Goal: Task Accomplishment & Management: Use online tool/utility

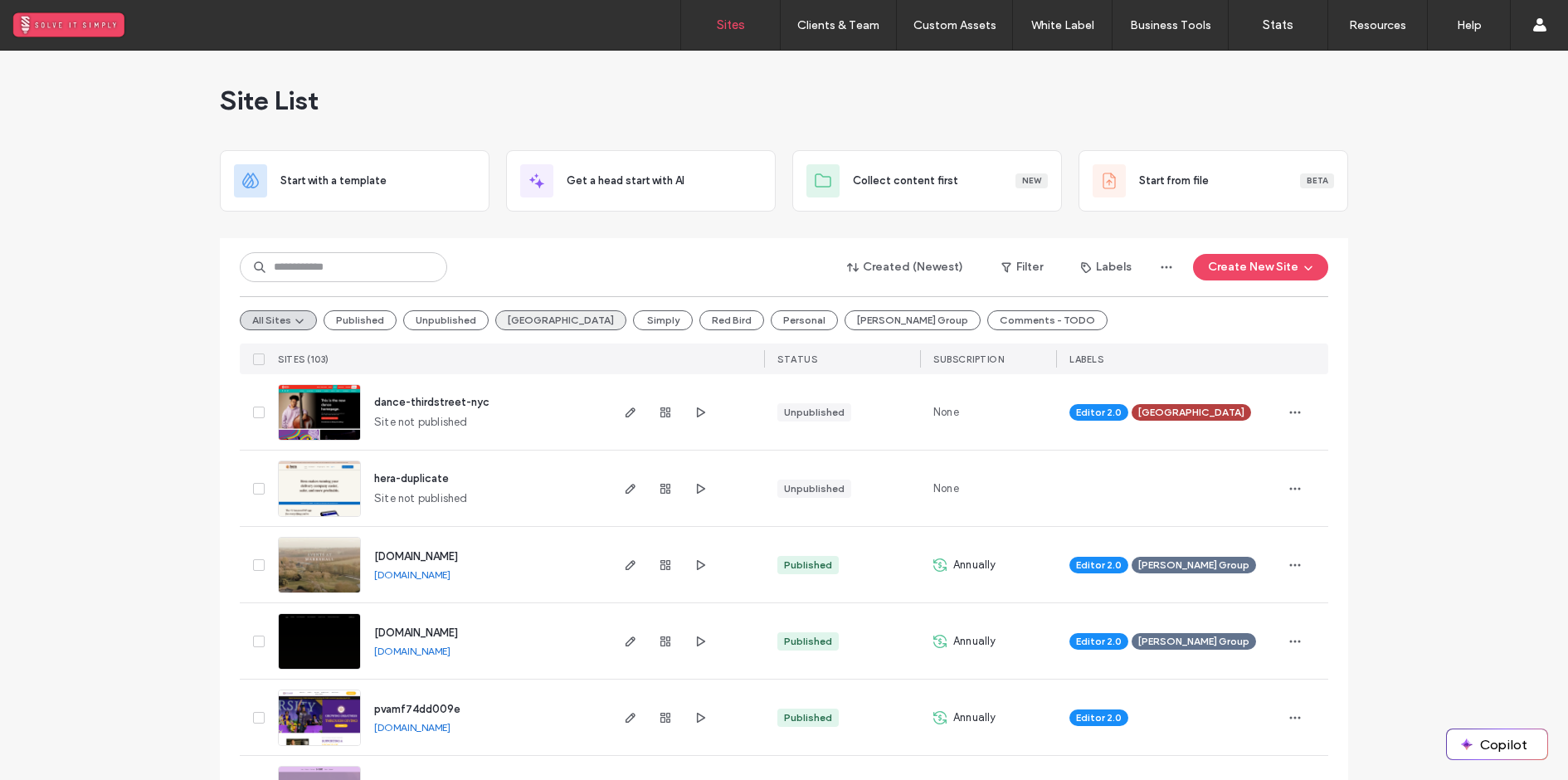
click at [538, 329] on button "Third Street" at bounding box center [561, 319] width 131 height 20
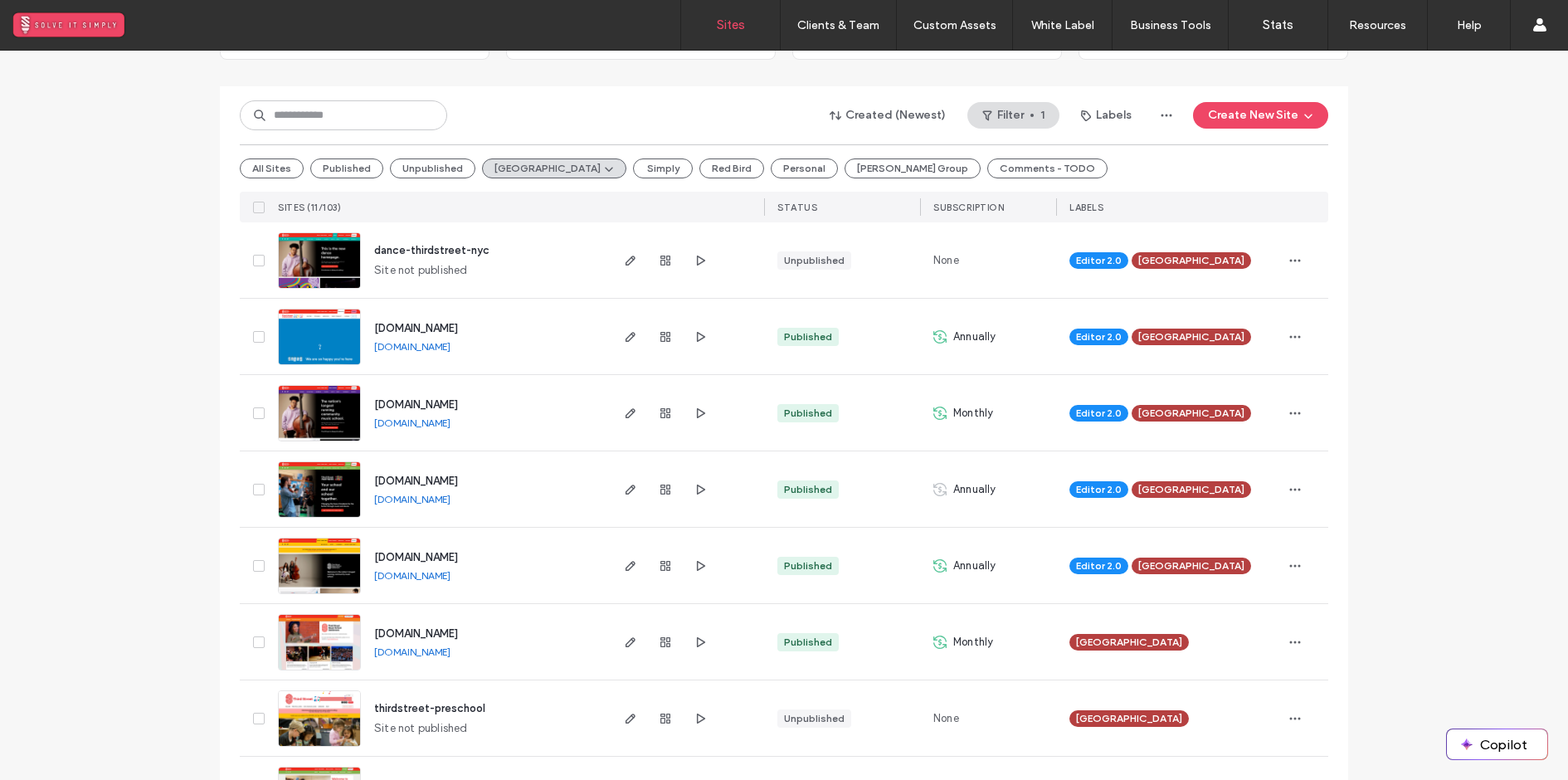
scroll to position [206, 0]
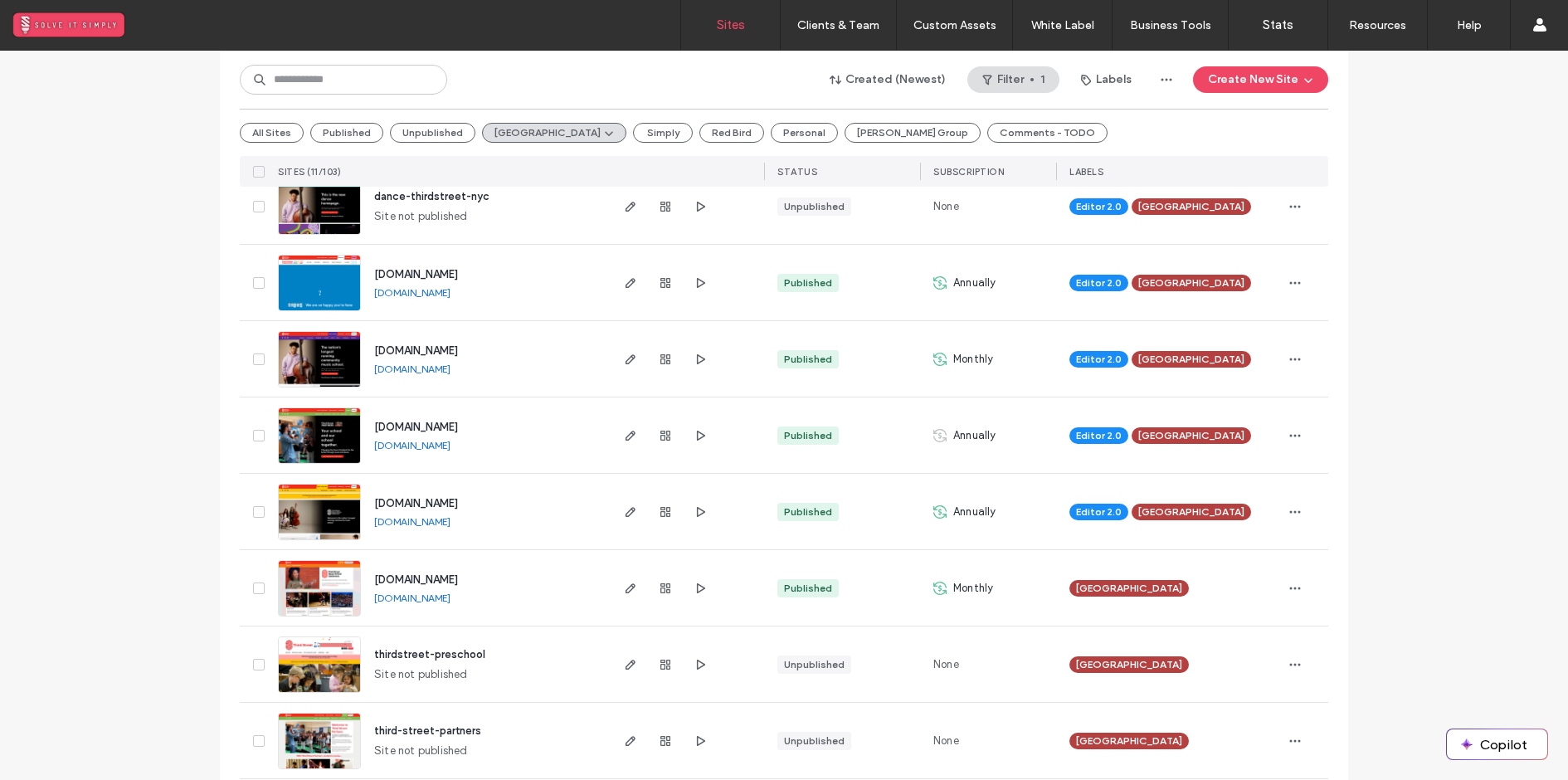
click at [458, 345] on span "musicanddance.thirdstreet.nyc" at bounding box center [415, 350] width 84 height 12
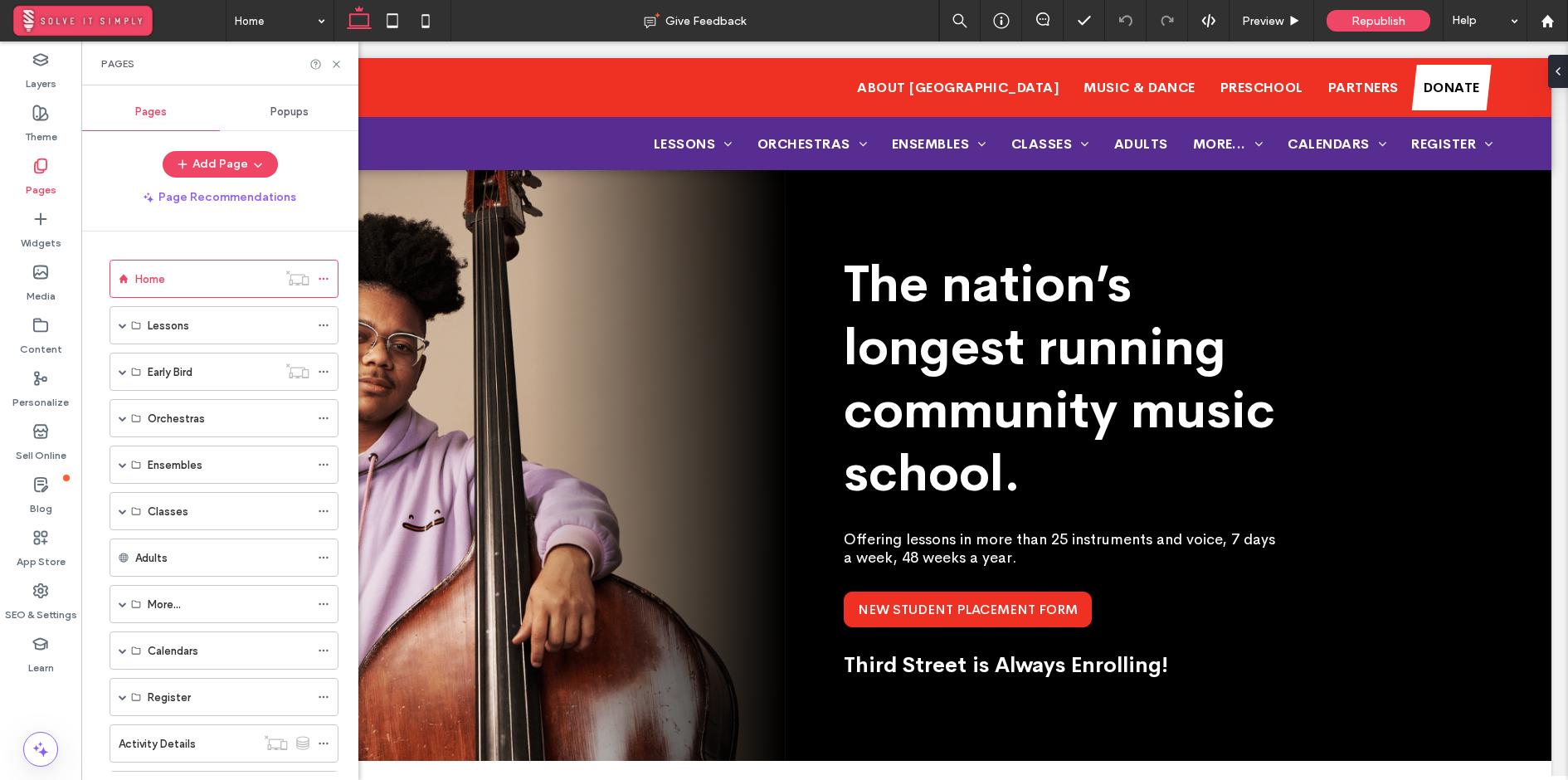
scroll to position [207, 0]
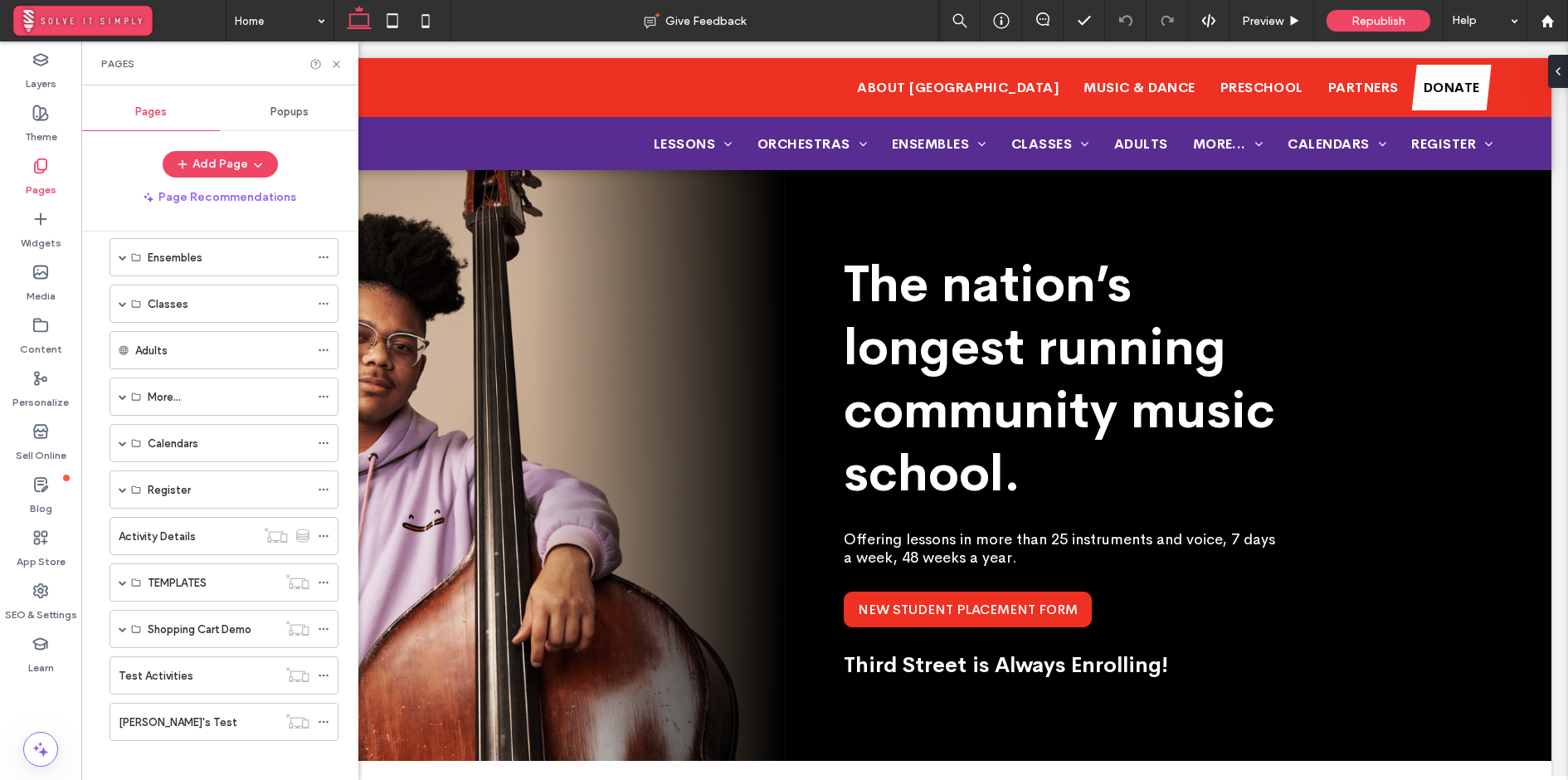
click at [207, 666] on div "Test Activities" at bounding box center [197, 675] width 159 height 18
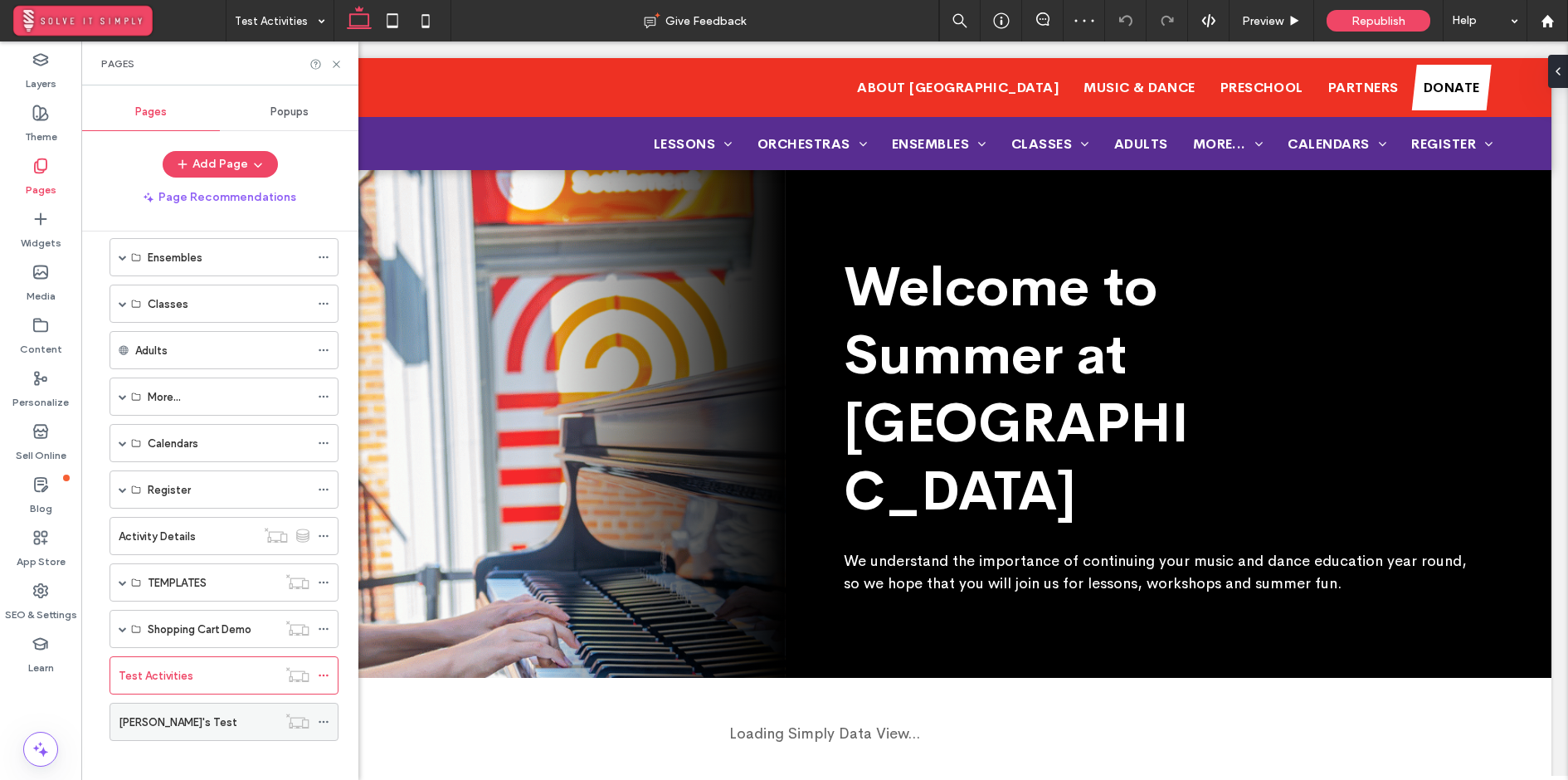
click at [205, 703] on div "Jake's Test" at bounding box center [197, 721] width 159 height 37
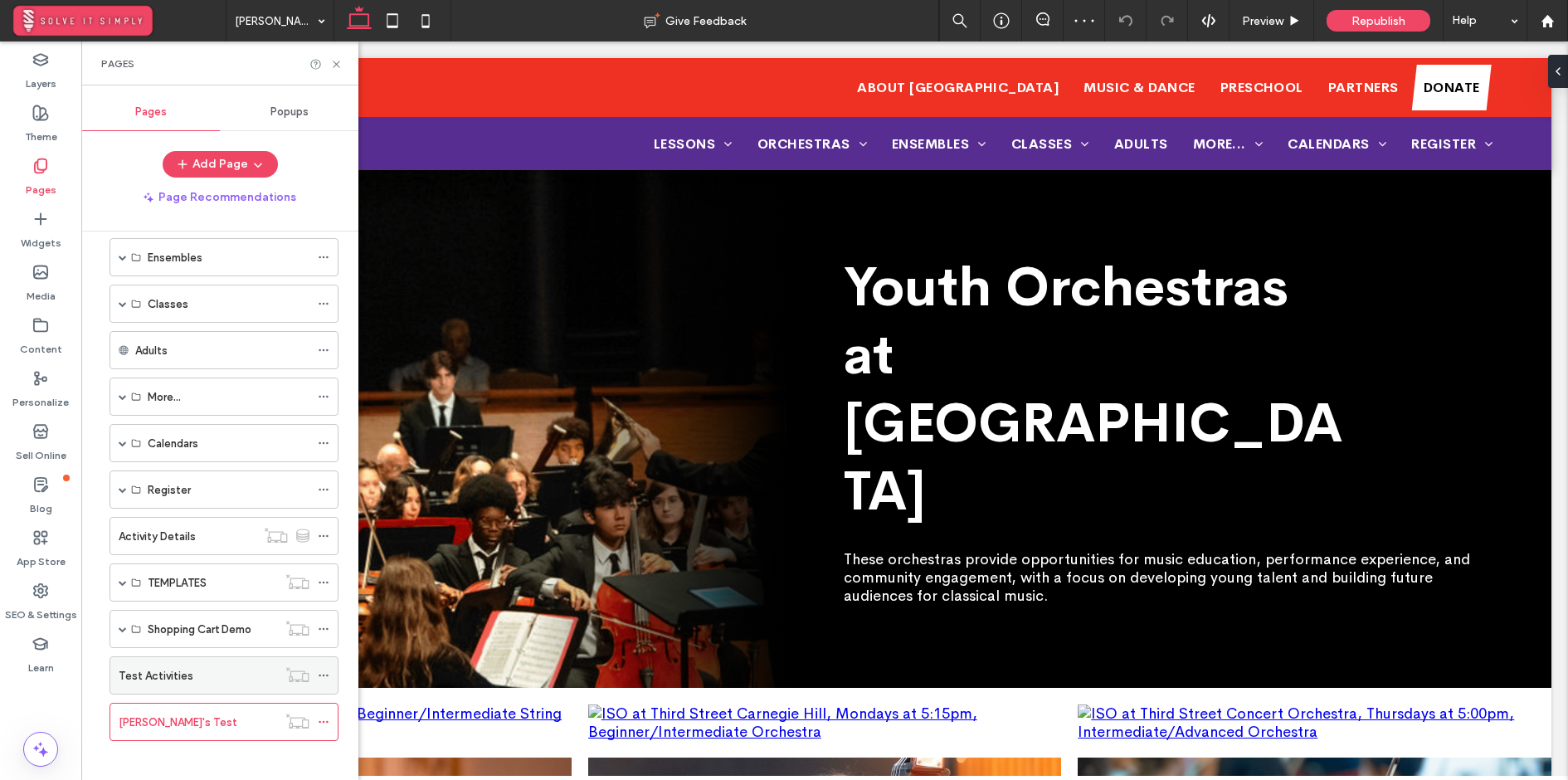
click at [215, 666] on div "Test Activities" at bounding box center [197, 675] width 159 height 18
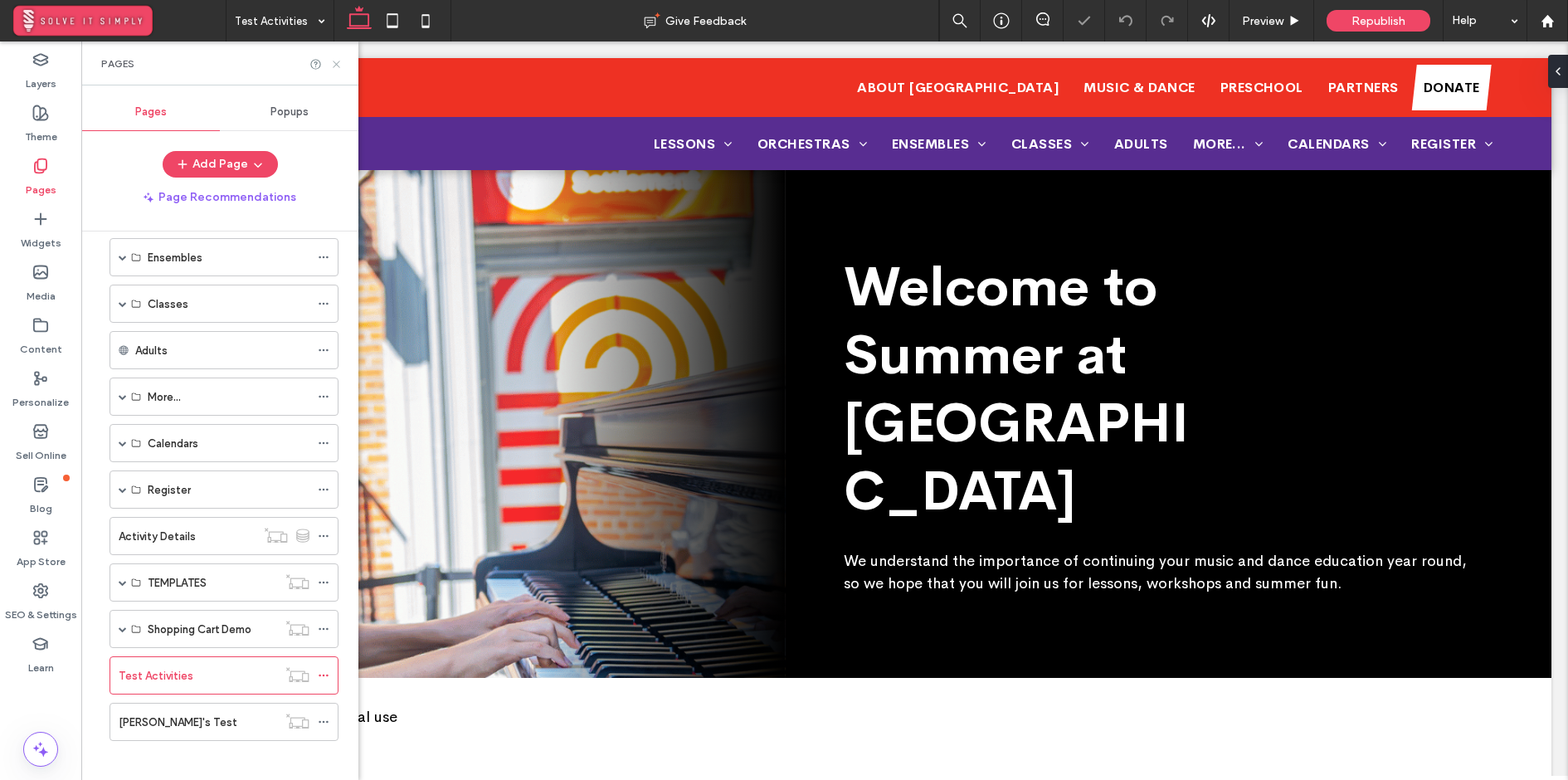
click at [333, 60] on use at bounding box center [335, 63] width 7 height 7
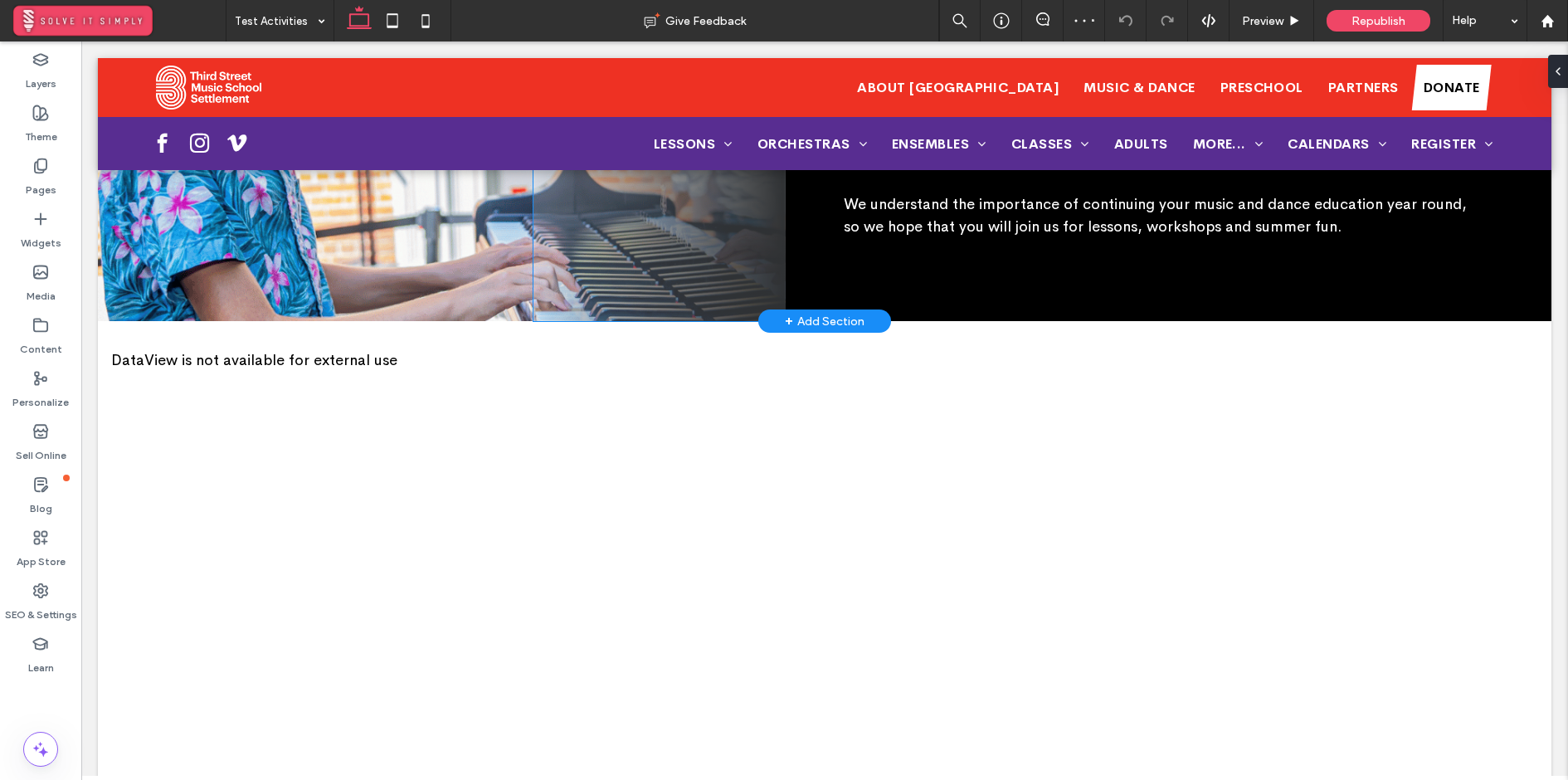
scroll to position [359, 0]
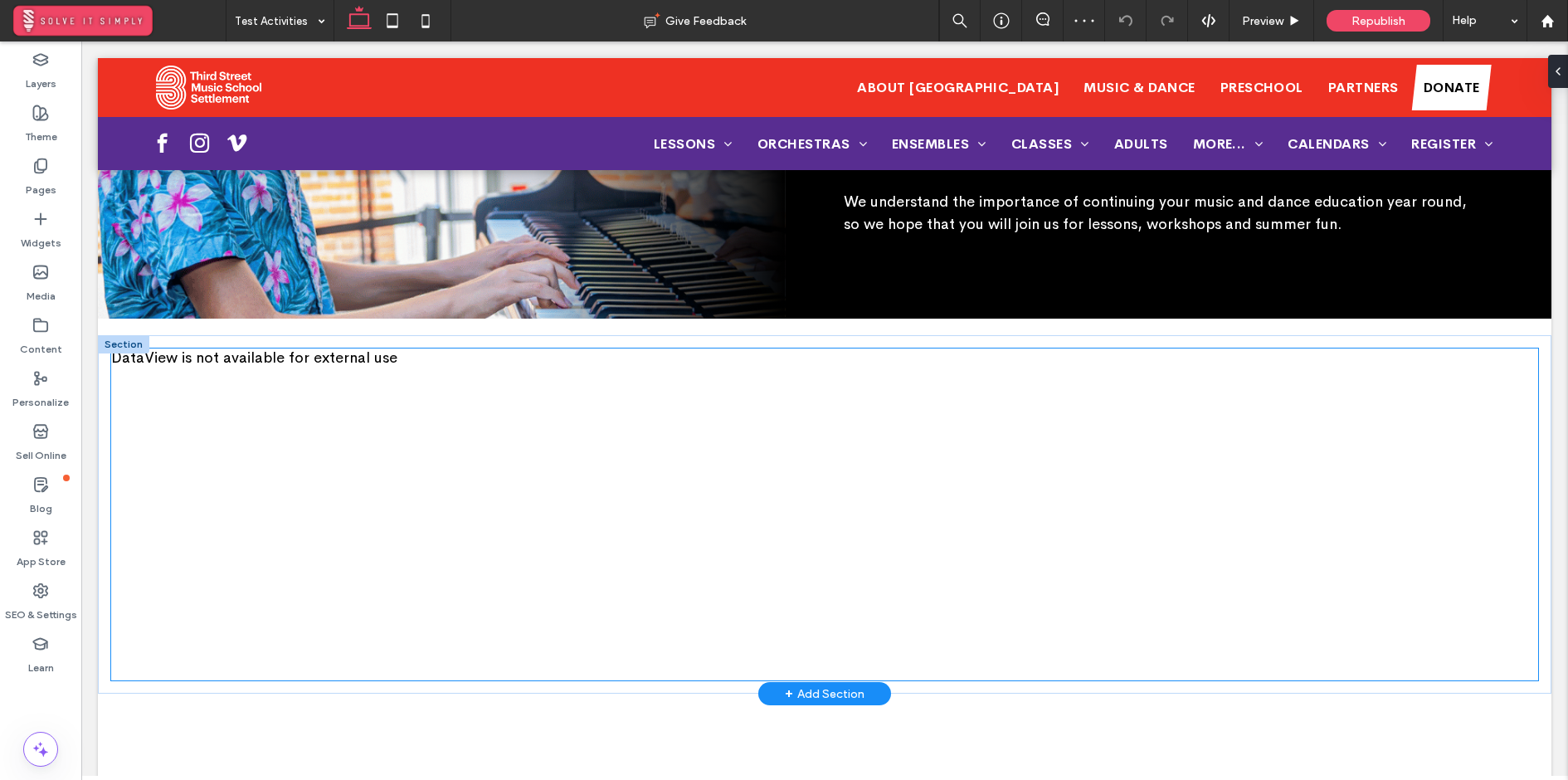
click at [638, 432] on div "DataView is not available for external use" at bounding box center [824, 513] width 1427 height 331
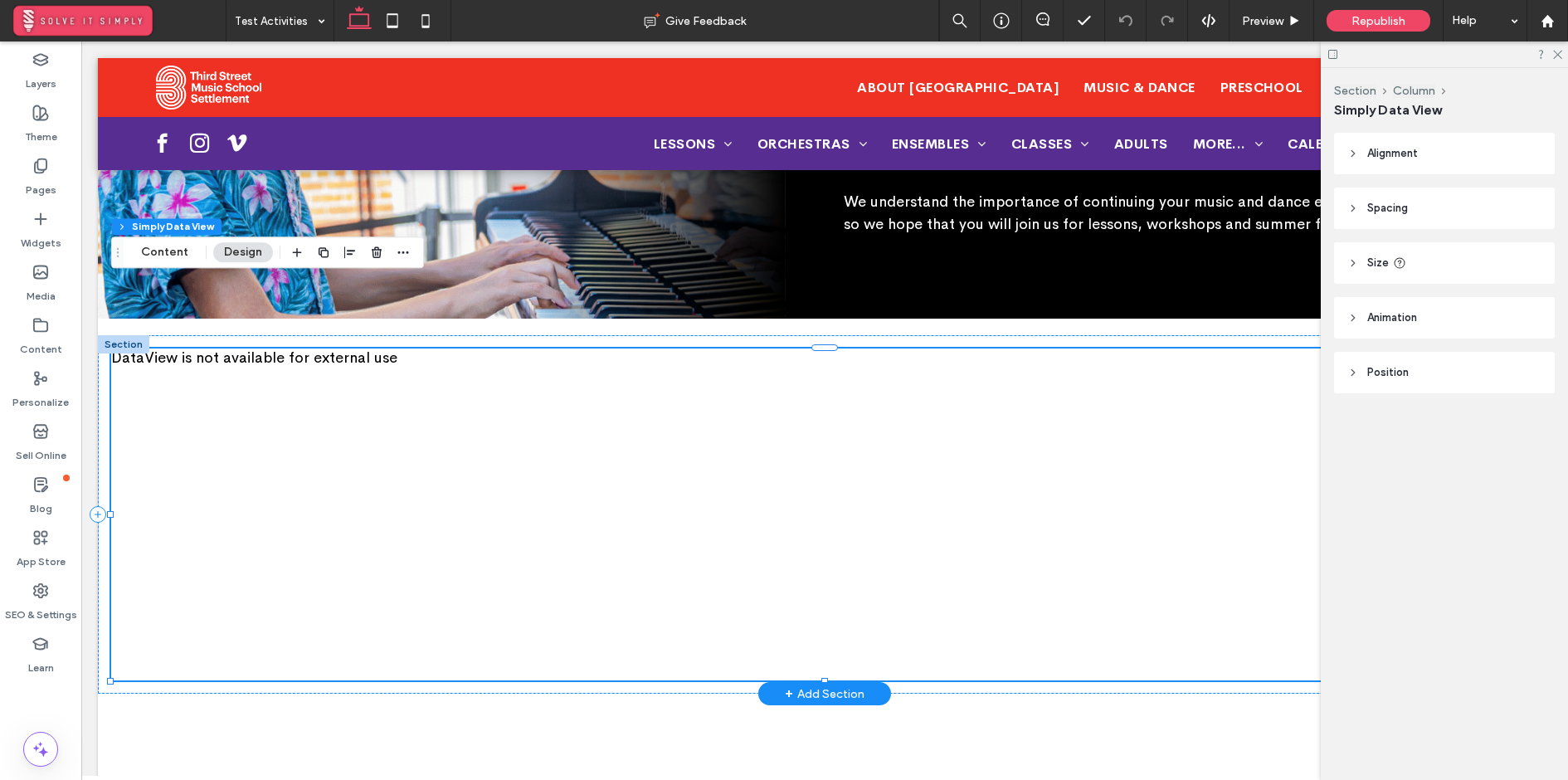
click at [1037, 447] on div "DataView is not available for external use" at bounding box center [824, 513] width 1427 height 331
click at [151, 252] on button "Content" at bounding box center [164, 252] width 69 height 20
click at [257, 348] on div "DataView is not available for external use" at bounding box center [824, 357] width 1427 height 18
click at [54, 164] on div "Pages" at bounding box center [40, 177] width 82 height 54
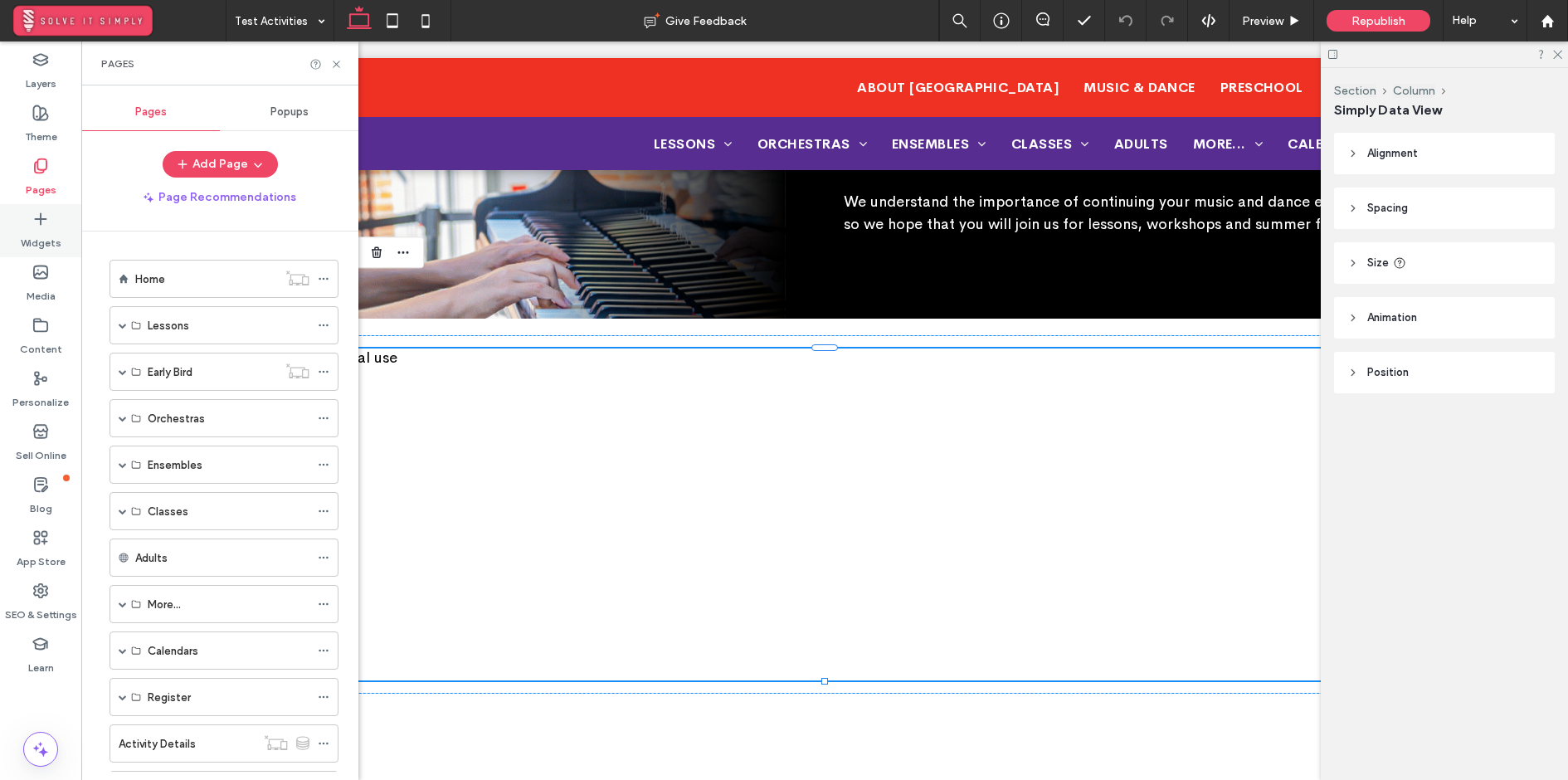
click at [32, 234] on label "Widgets" at bounding box center [40, 238] width 40 height 23
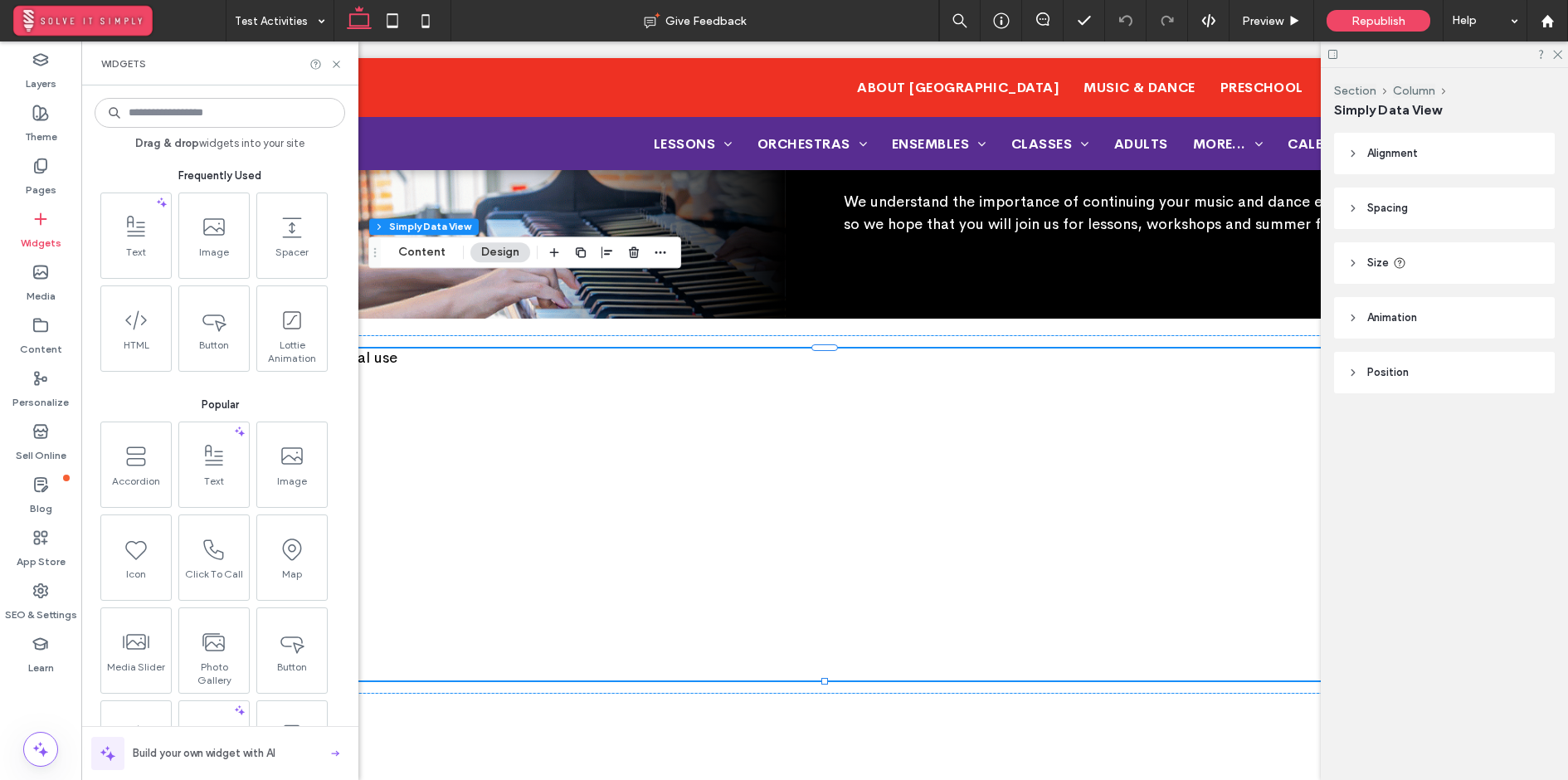
click at [170, 120] on input at bounding box center [220, 113] width 251 height 30
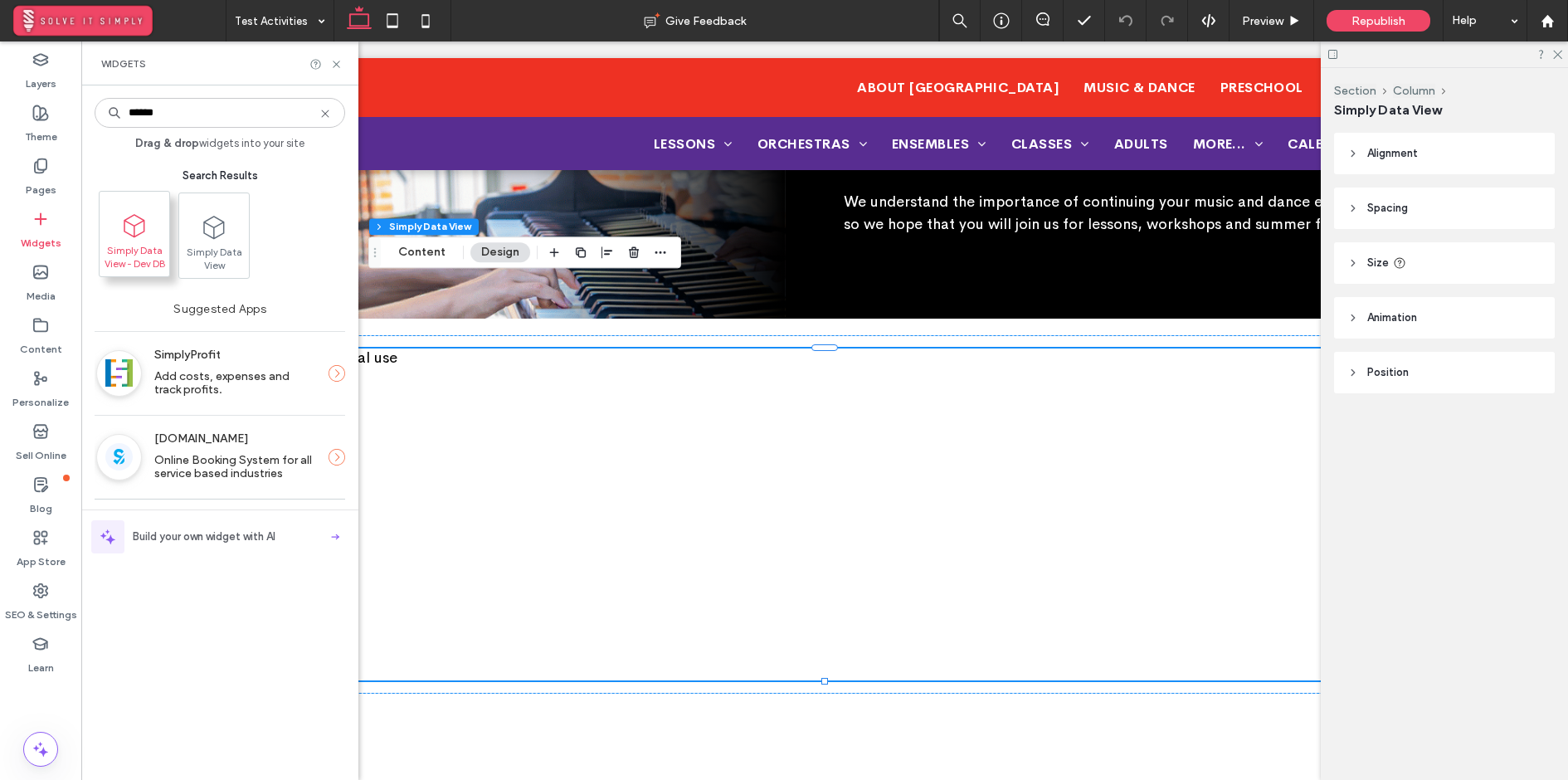
type input "******"
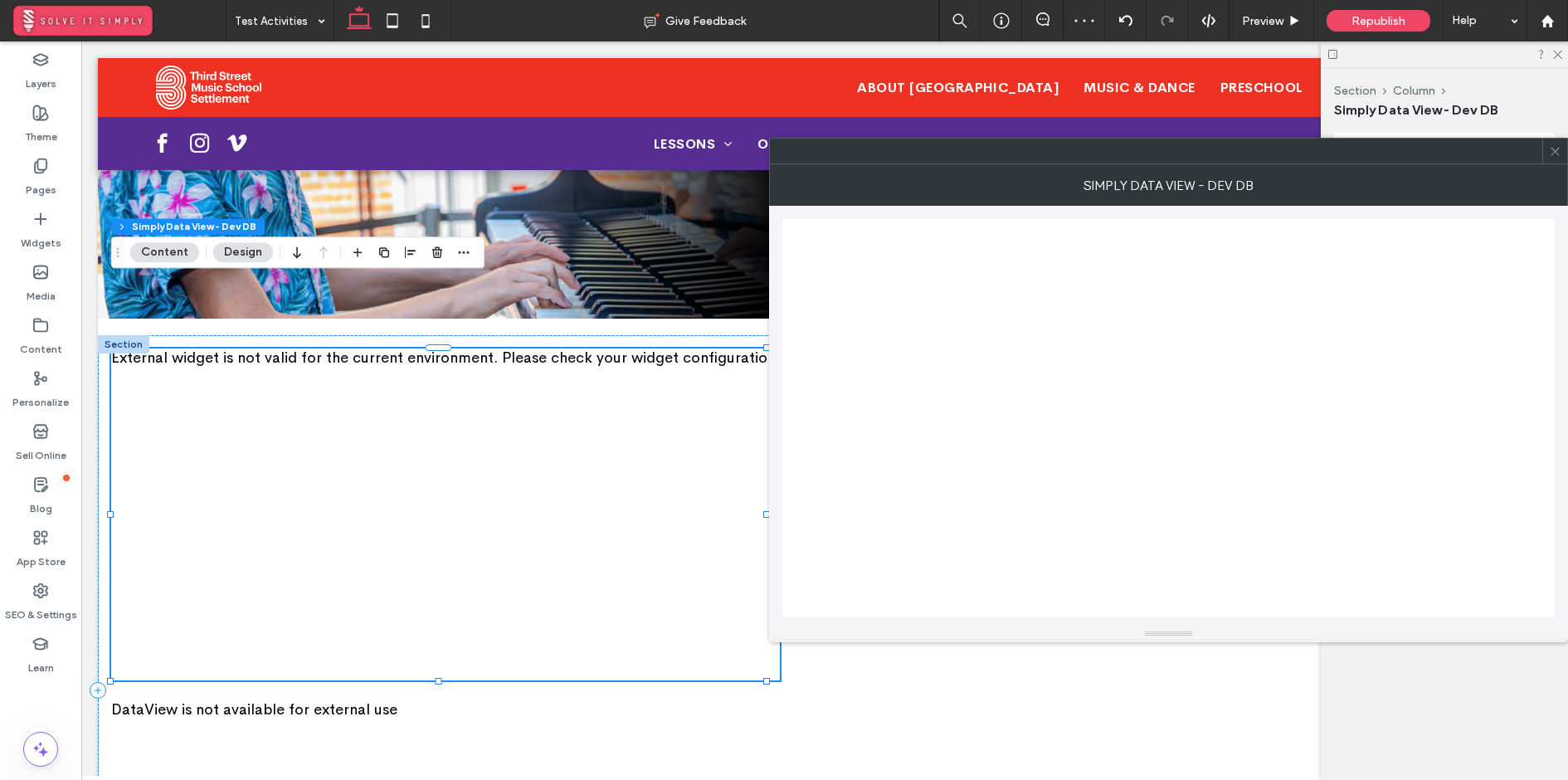
click at [1554, 150] on icon at bounding box center [1555, 151] width 12 height 12
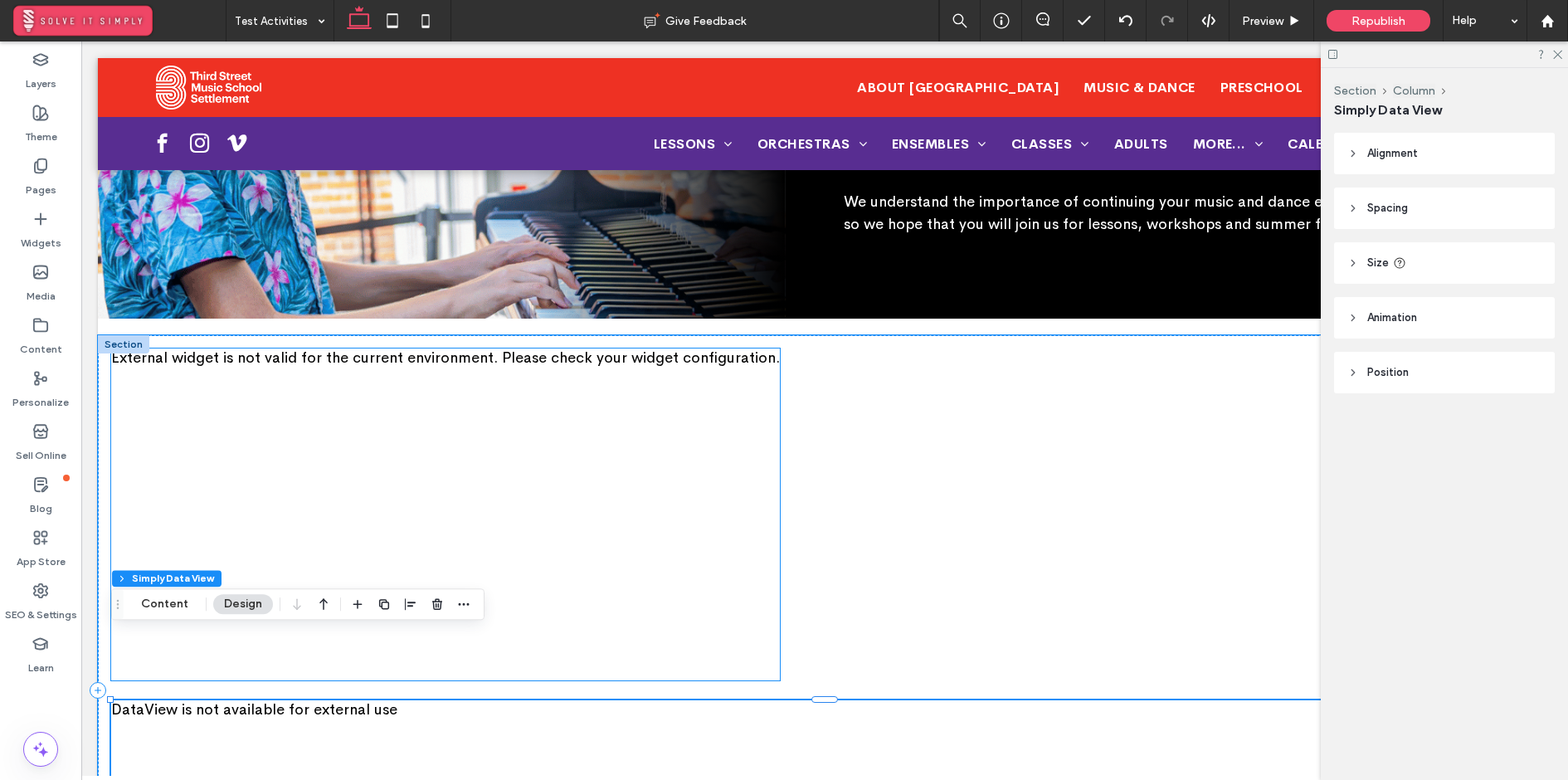
click at [623, 452] on div "External widget is not valid for the current environment. Please check your wid…" at bounding box center [445, 513] width 669 height 331
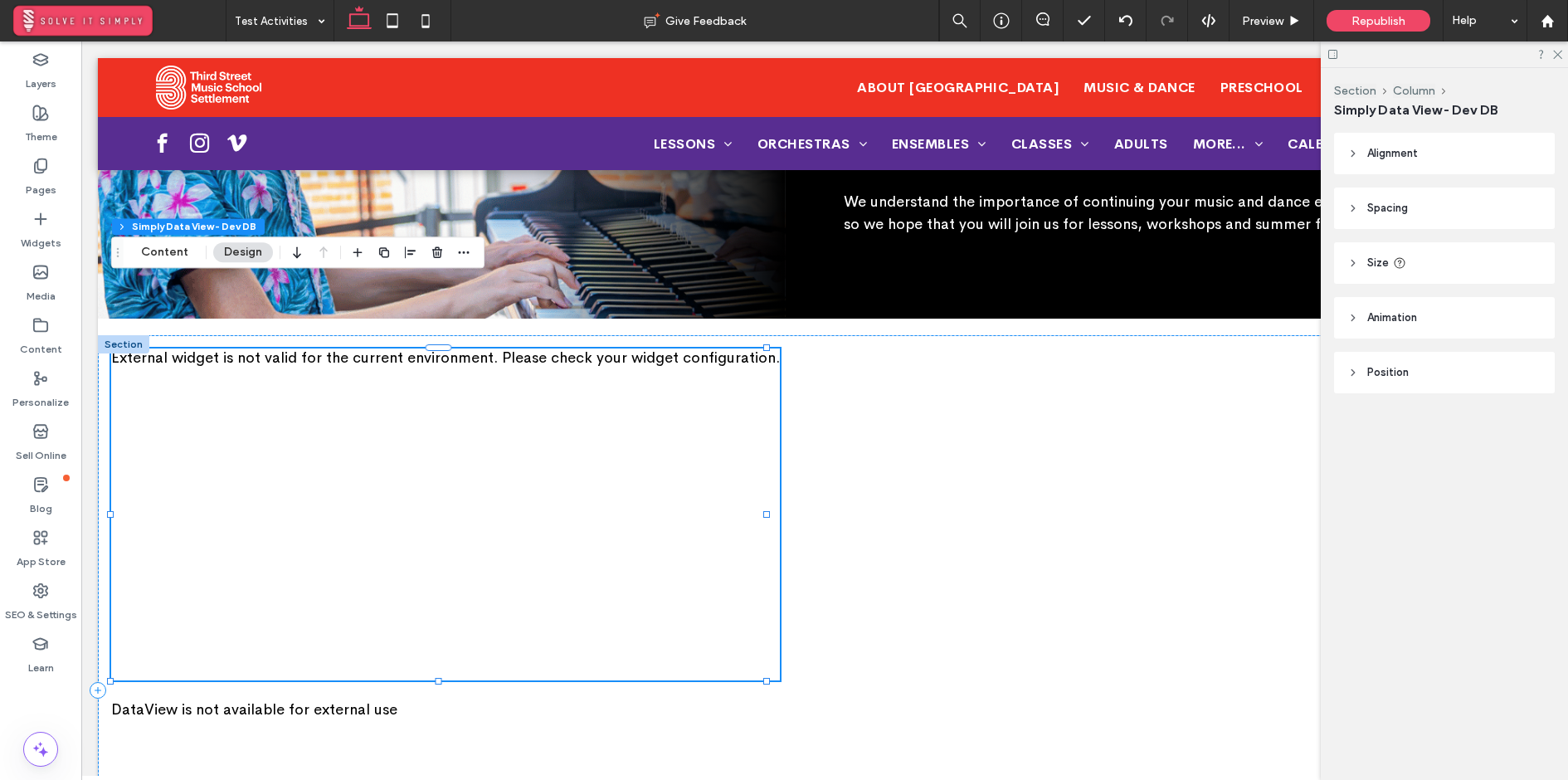
click at [1430, 271] on header "Size" at bounding box center [1444, 263] width 221 height 41
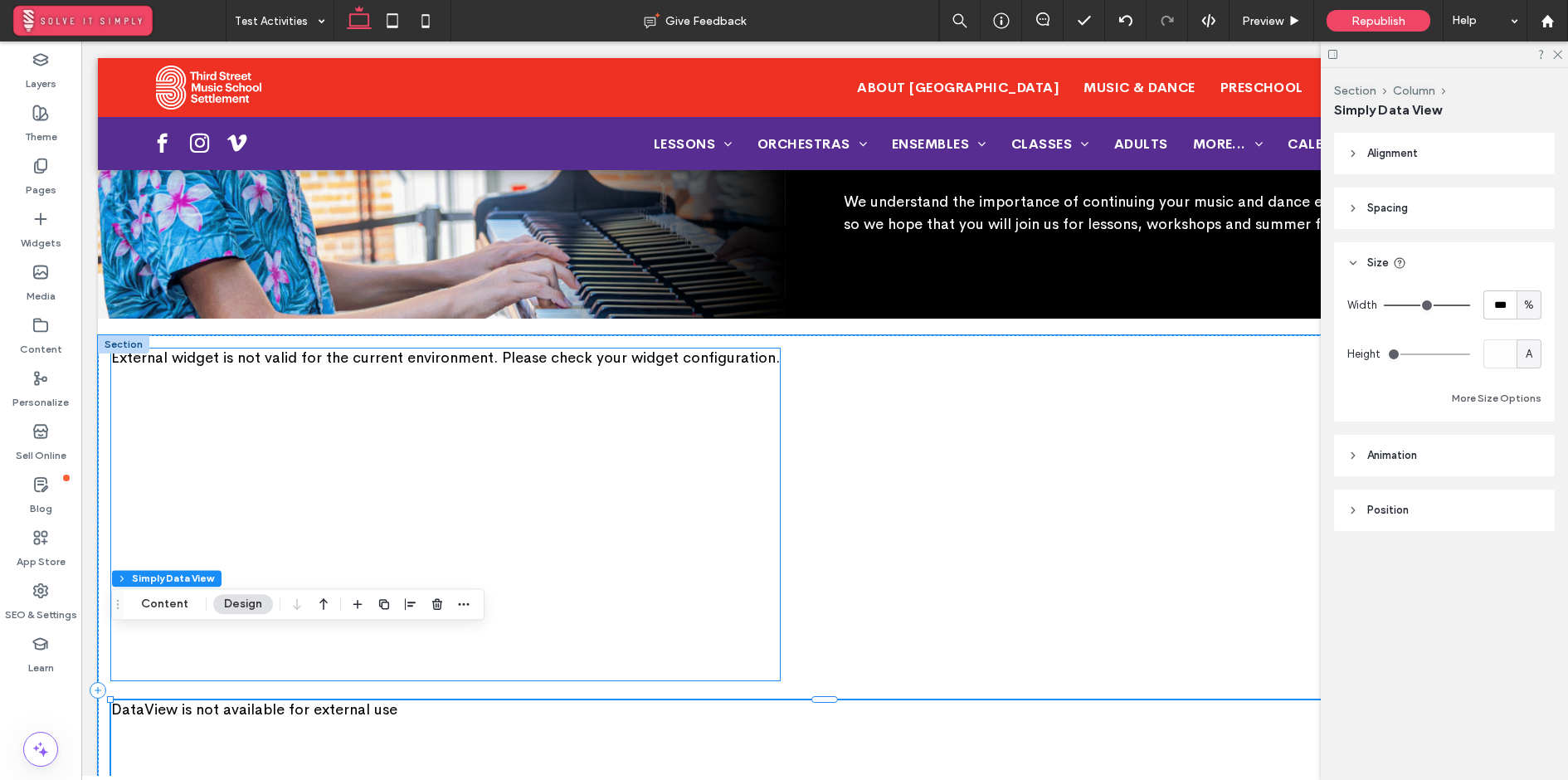
click at [690, 477] on div "External widget is not valid for the current environment. Please check your wid…" at bounding box center [445, 513] width 669 height 331
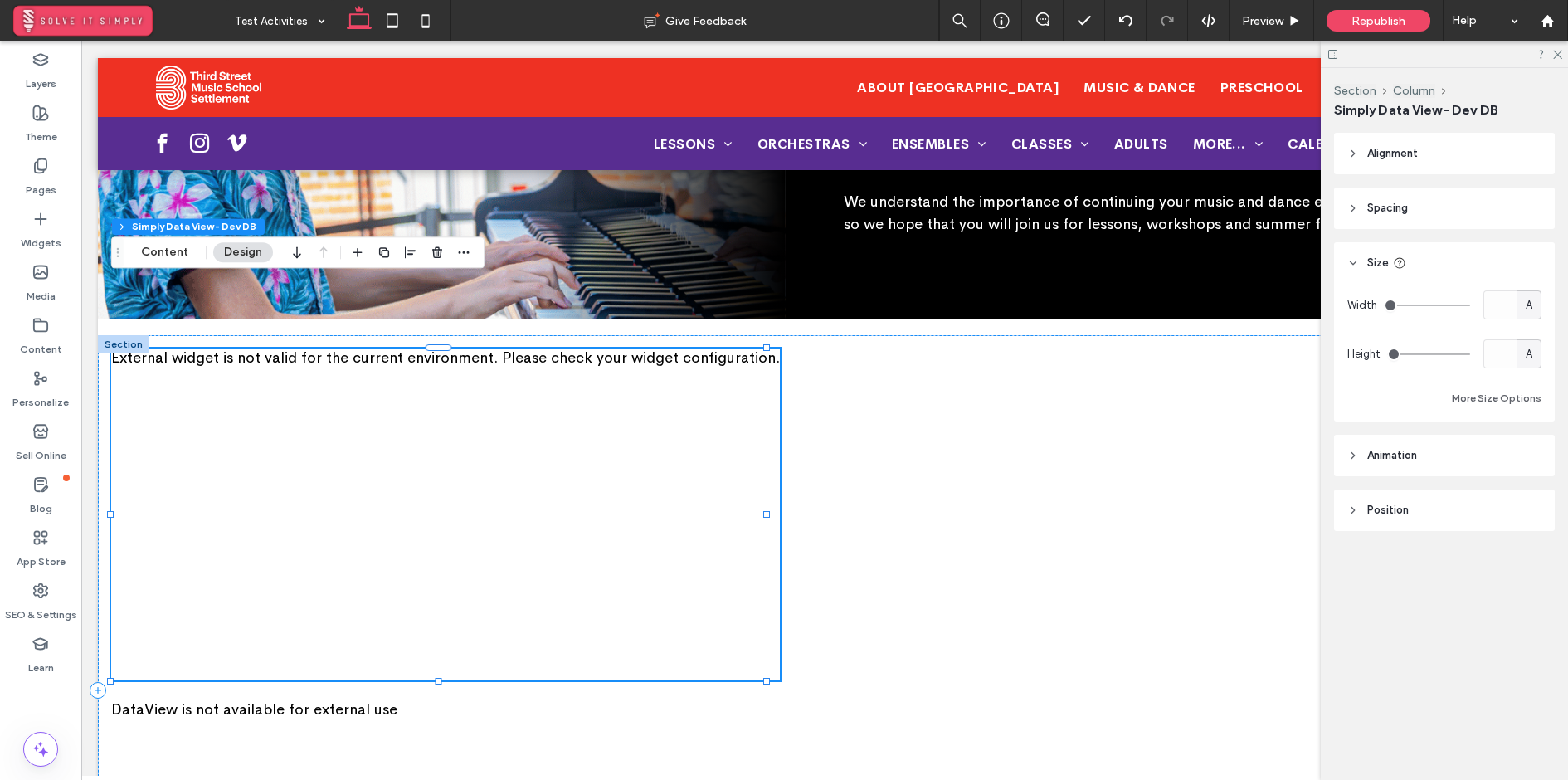
click at [1531, 297] on span "A" at bounding box center [1529, 305] width 7 height 17
click at [1541, 367] on div "%" at bounding box center [1530, 362] width 24 height 29
type input "**"
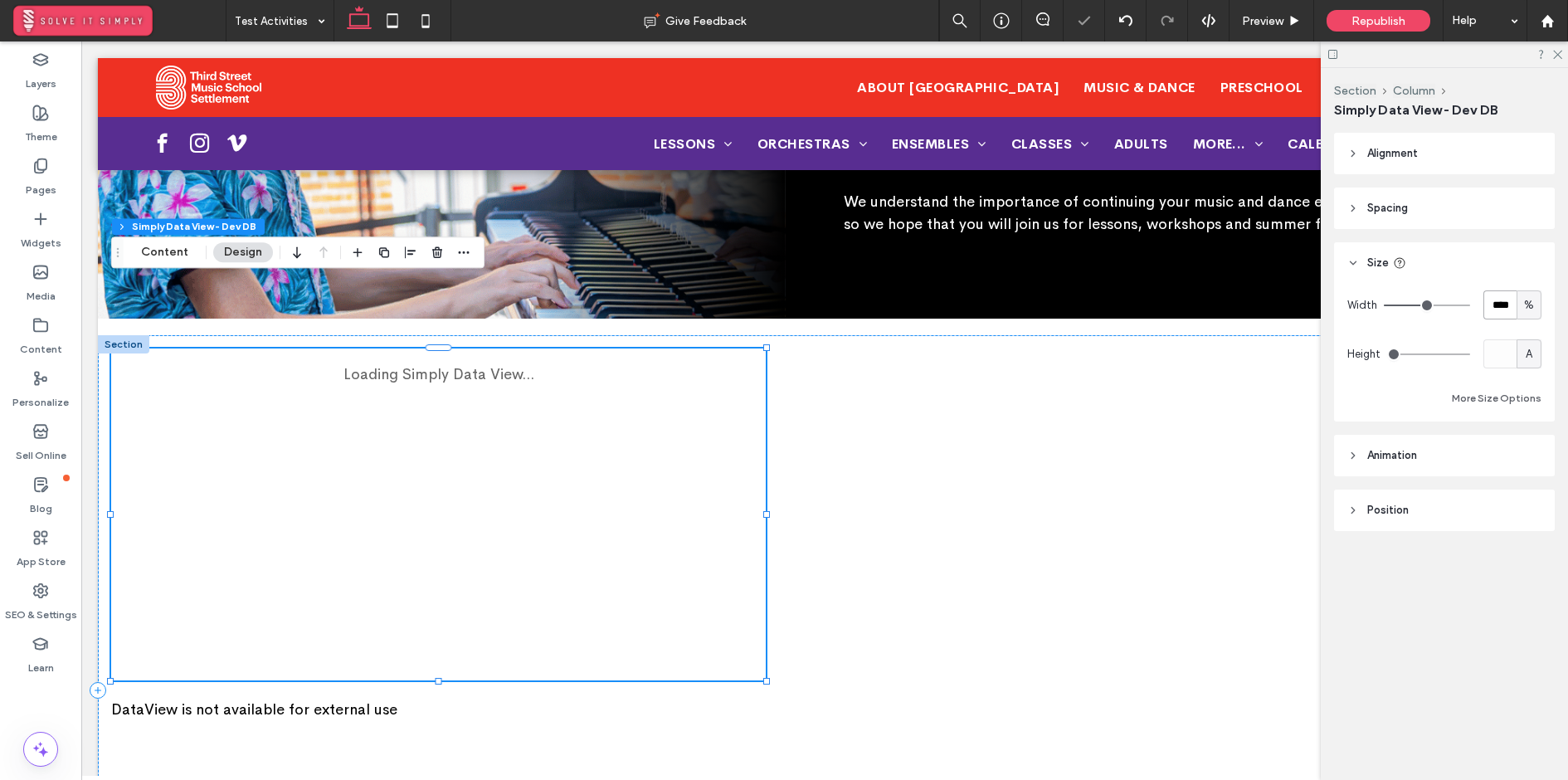
click at [1506, 304] on input "****" at bounding box center [1499, 304] width 33 height 29
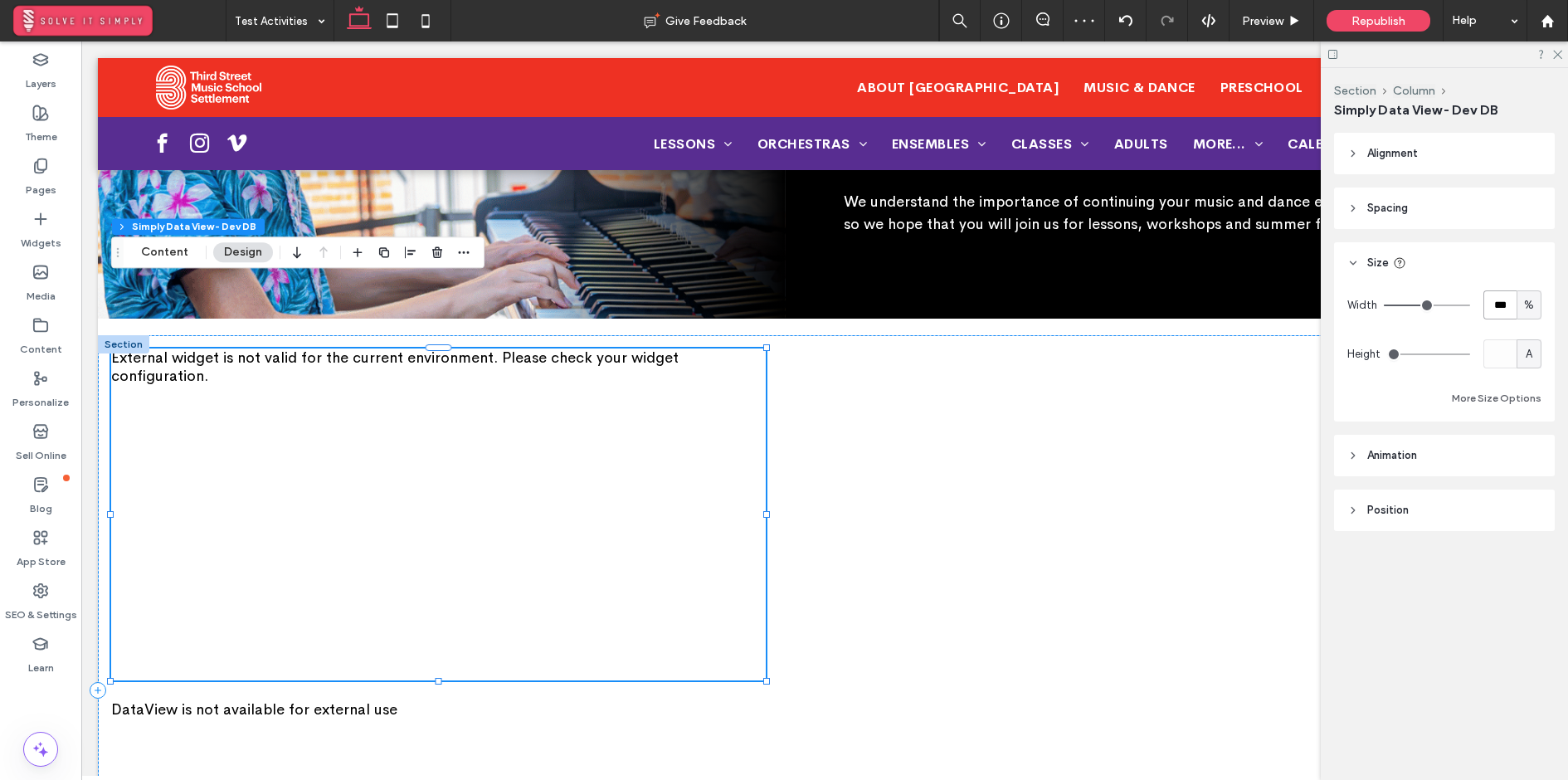
type input "***"
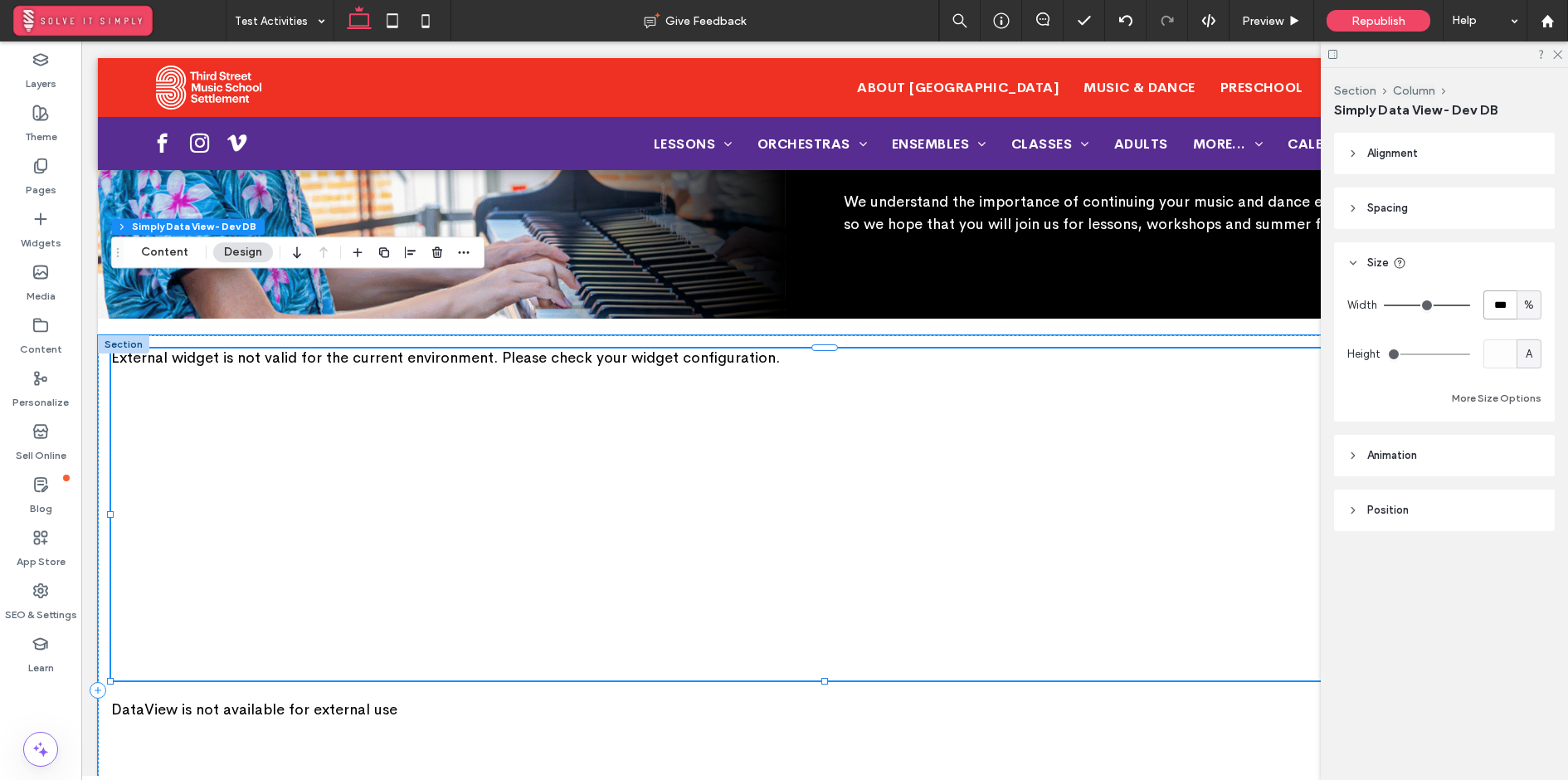
click at [877, 348] on div "External widget is not valid for the current environment. Please check your wid…" at bounding box center [824, 513] width 1427 height 331
click at [840, 348] on div "External widget is not valid for the current environment. Please check your wid…" at bounding box center [824, 513] width 1427 height 331
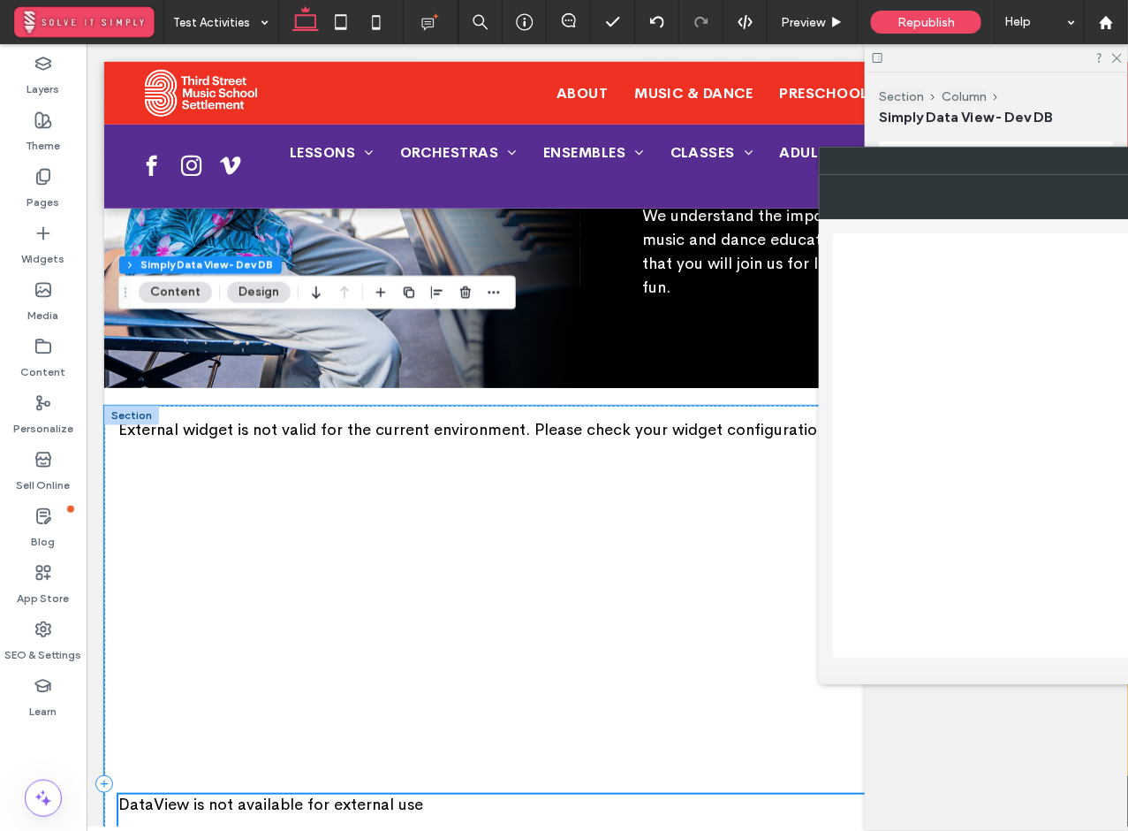
scroll to position [418, 0]
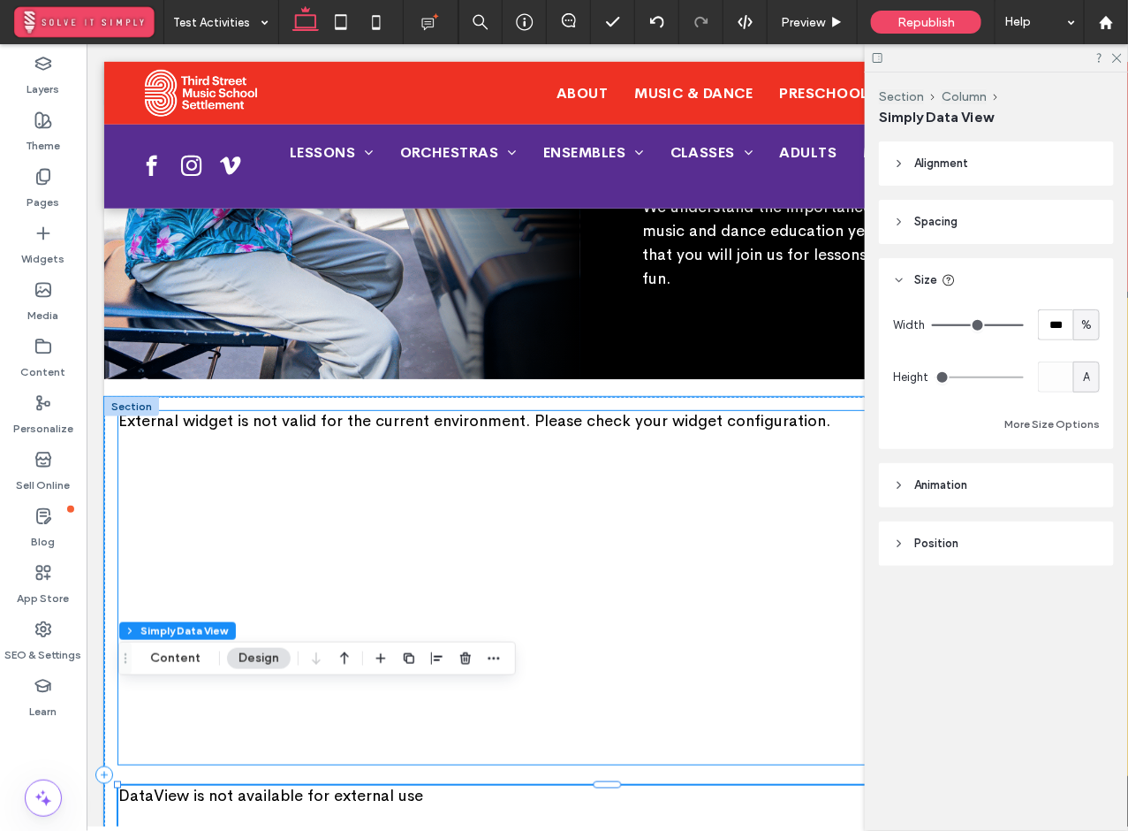
click at [353, 410] on div "External widget is not valid for the current environment. Please check your wid…" at bounding box center [607, 586] width 978 height 353
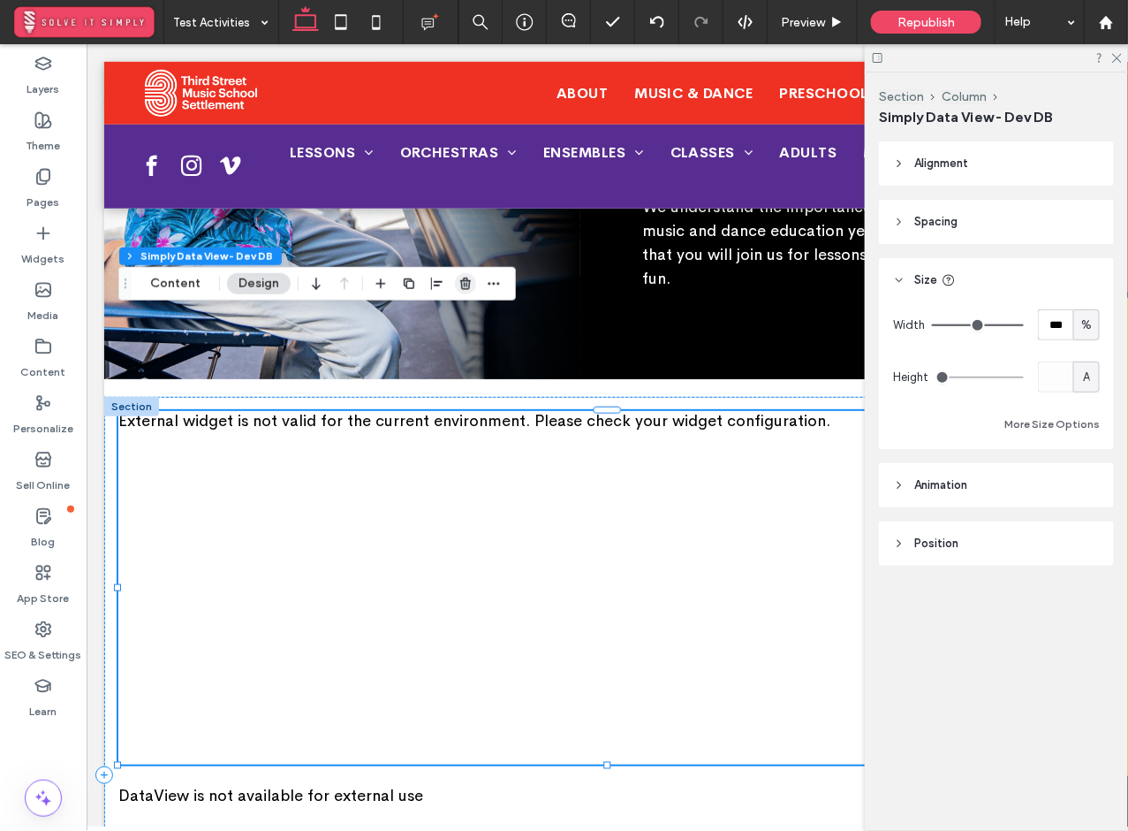
click at [467, 282] on use "button" at bounding box center [465, 282] width 11 height 11
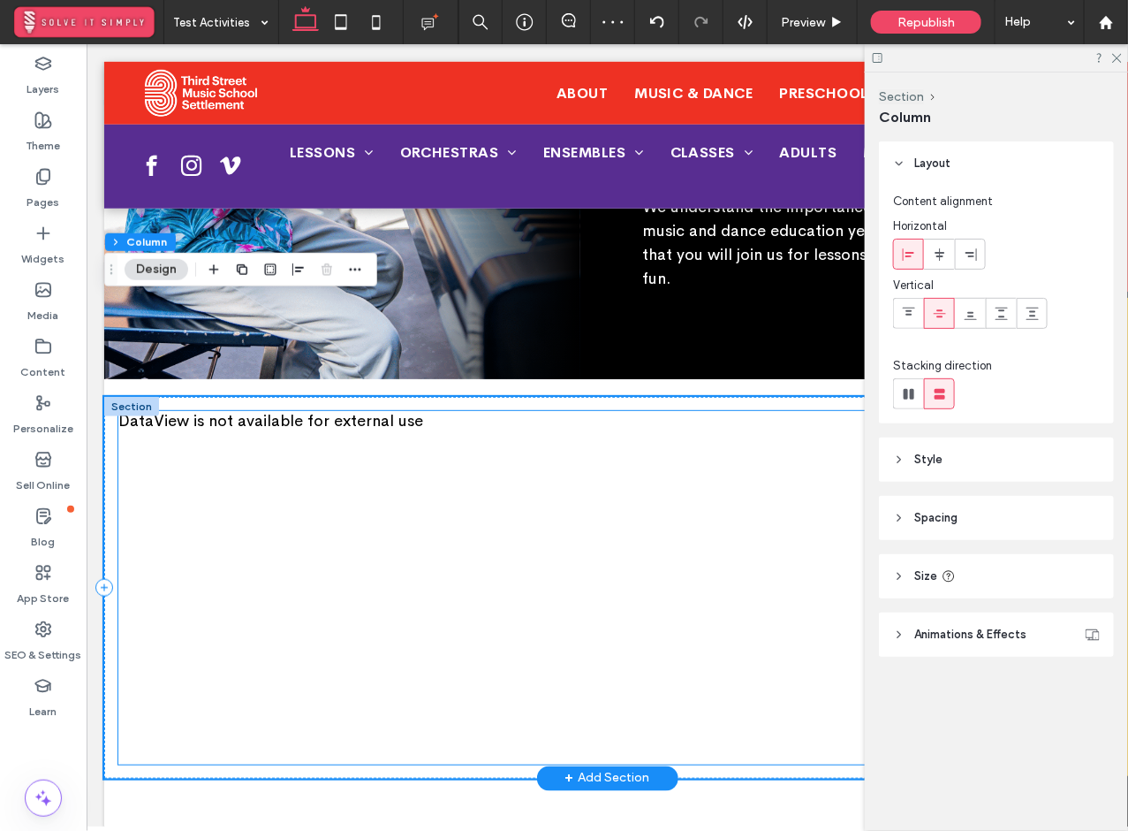
click at [594, 427] on div "DataView is not available for external use" at bounding box center [607, 586] width 978 height 353
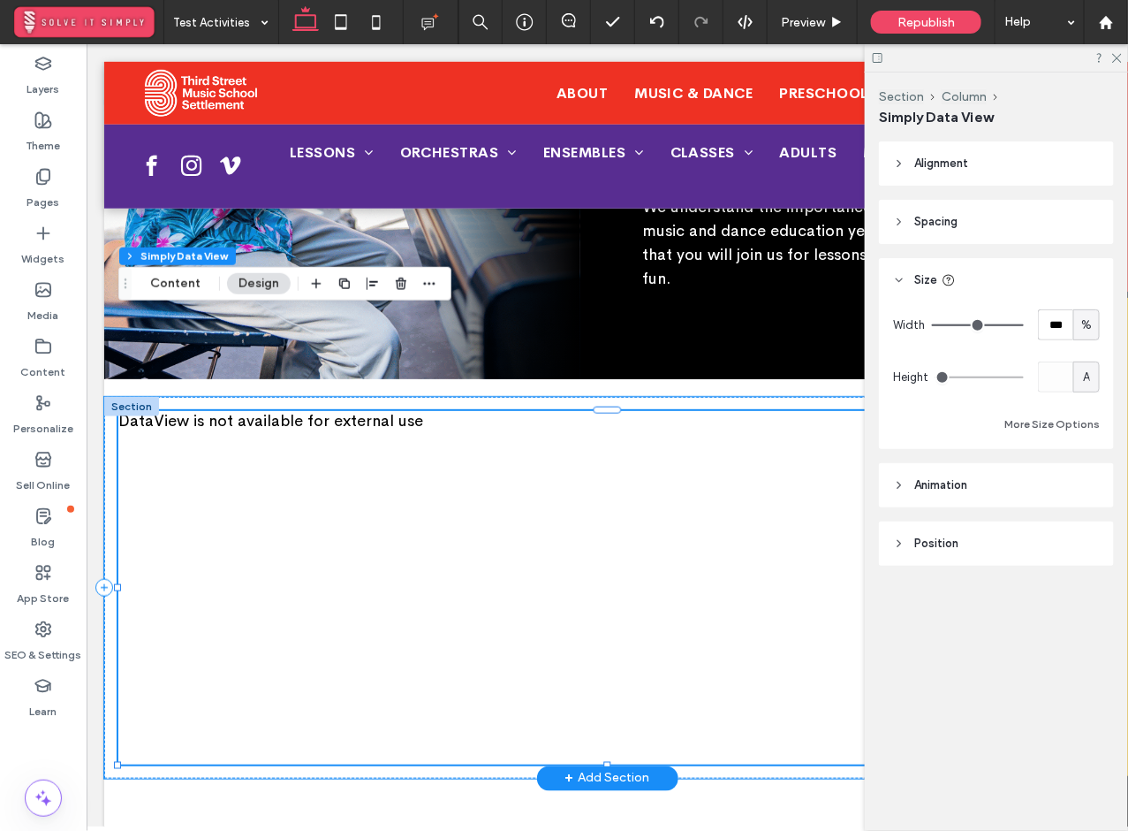
click at [228, 410] on div "DataView is not available for external use" at bounding box center [607, 586] width 978 height 353
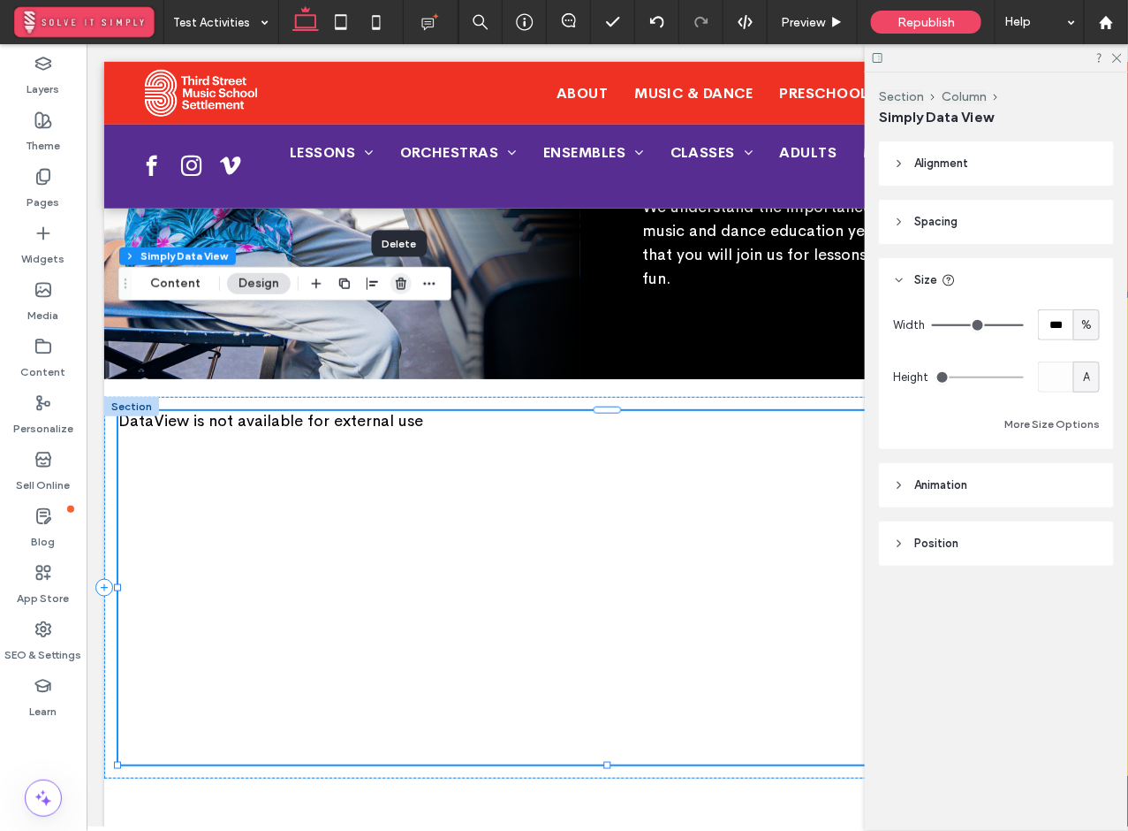
click at [394, 277] on icon "button" at bounding box center [401, 284] width 14 height 14
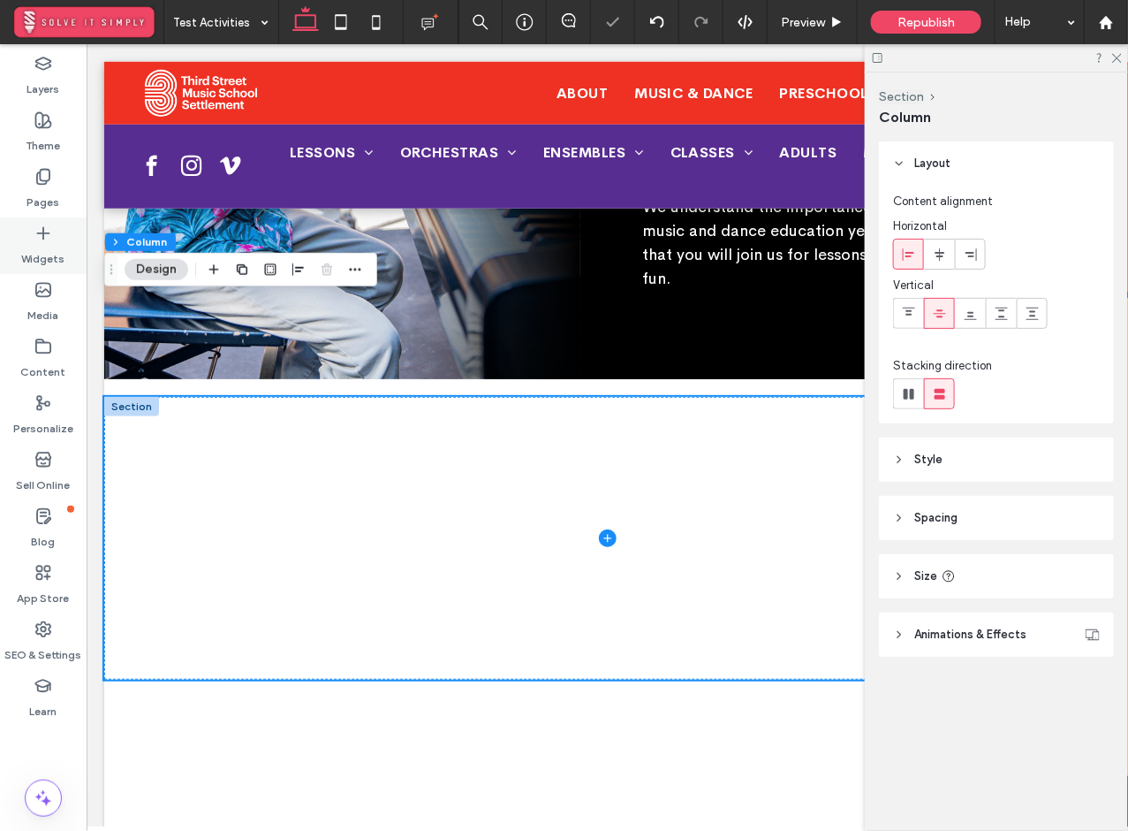
click at [52, 240] on div "Widgets" at bounding box center [43, 245] width 87 height 57
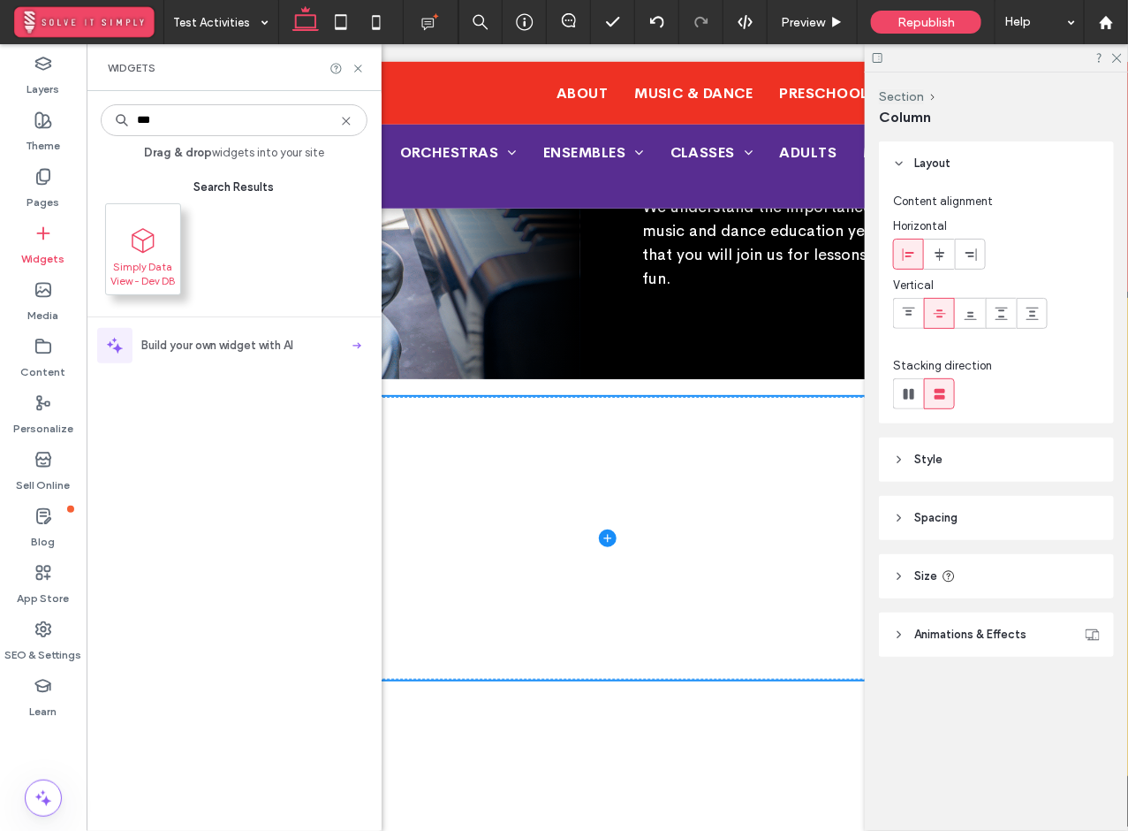
type input "***"
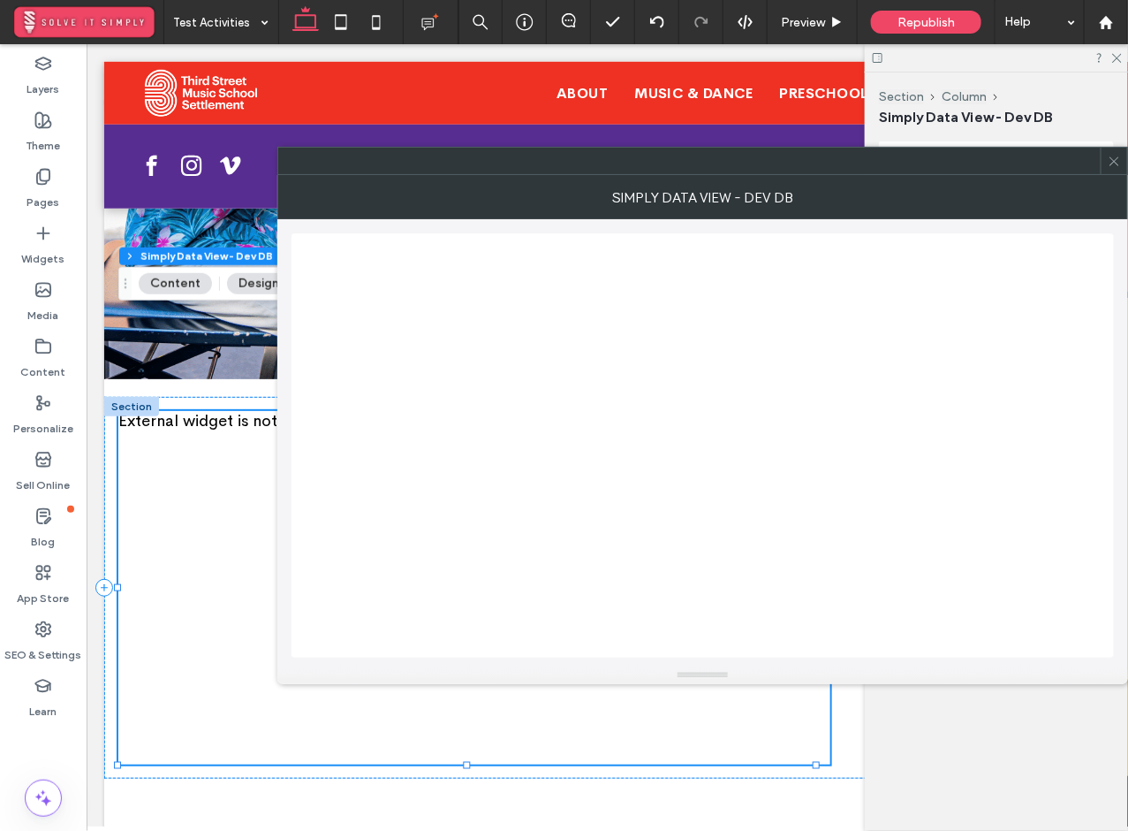
drag, startPoint x: 147, startPoint y: 231, endPoint x: 1123, endPoint y: 274, distance: 977.2
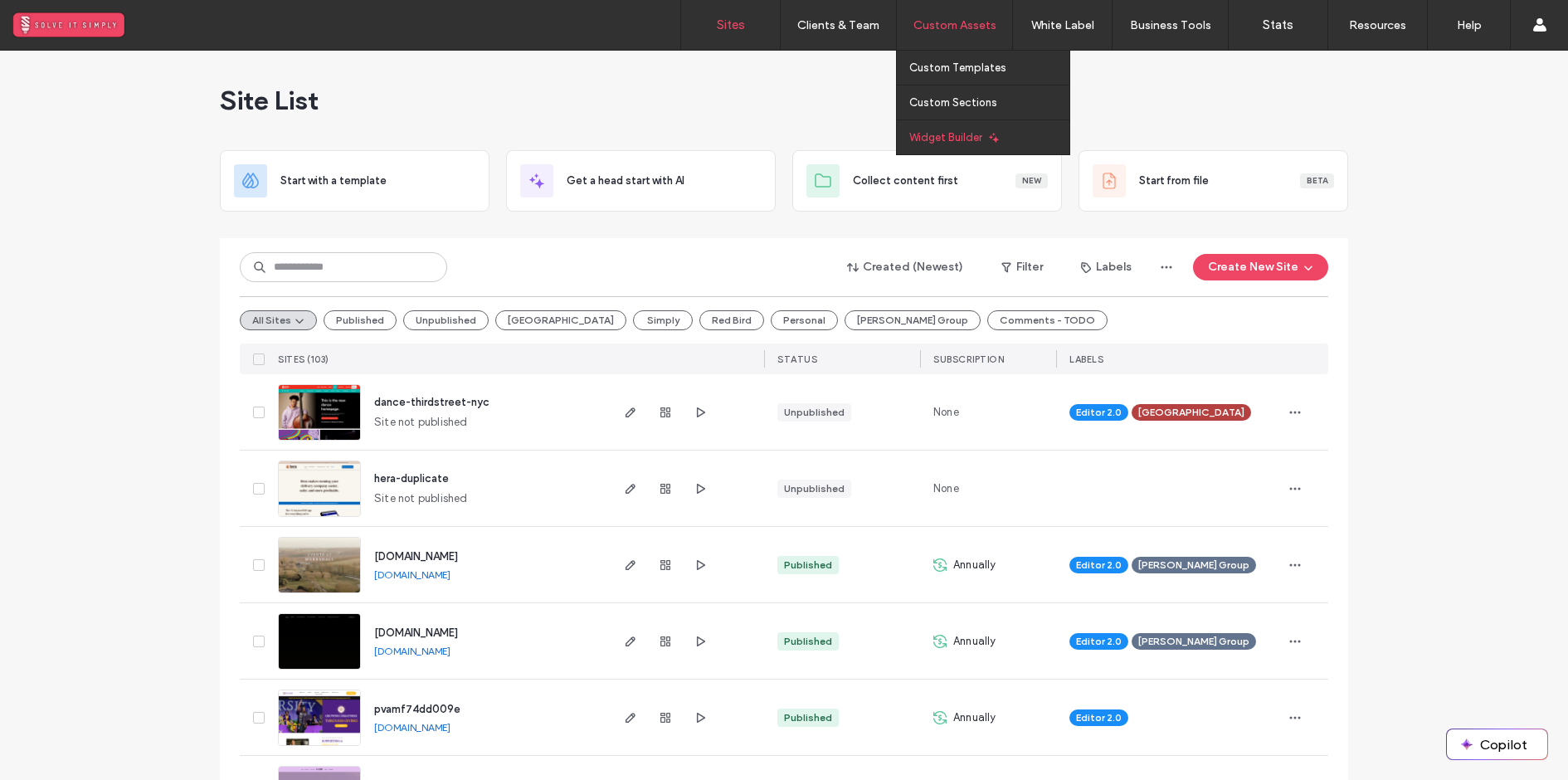
click at [1006, 138] on span at bounding box center [1021, 137] width 69 height 34
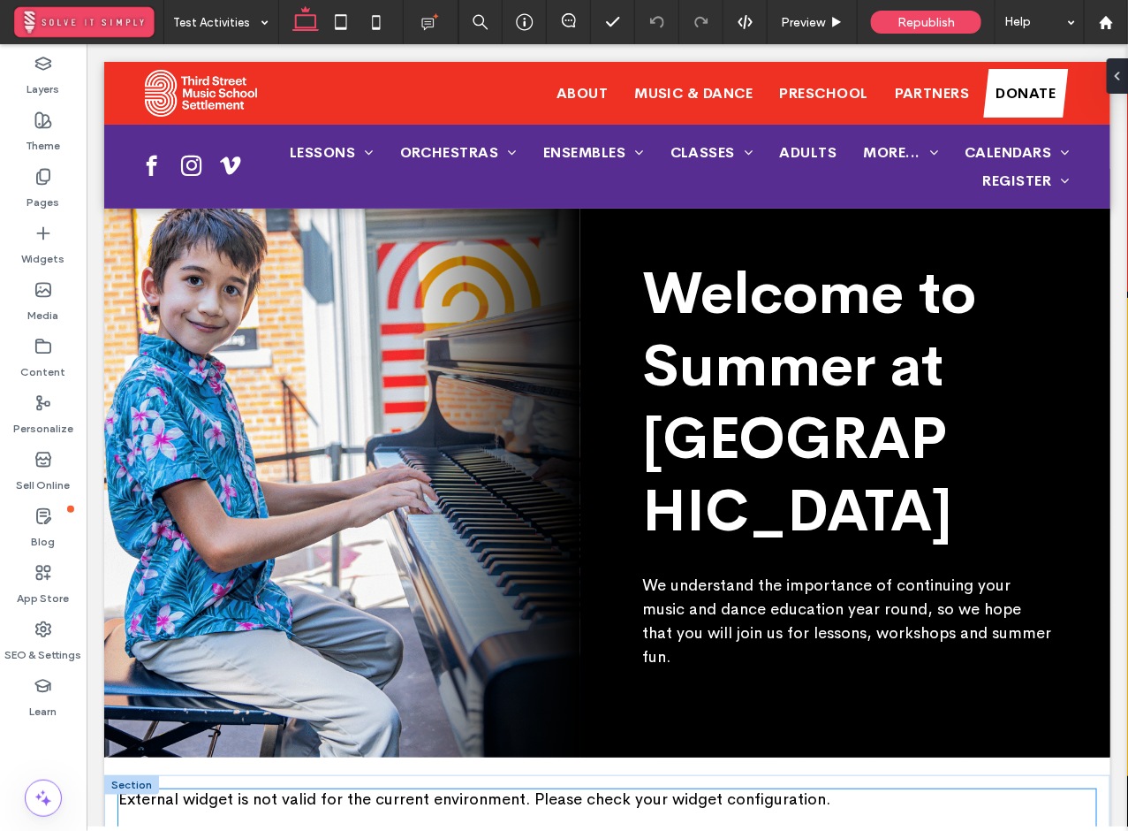
scroll to position [45, 0]
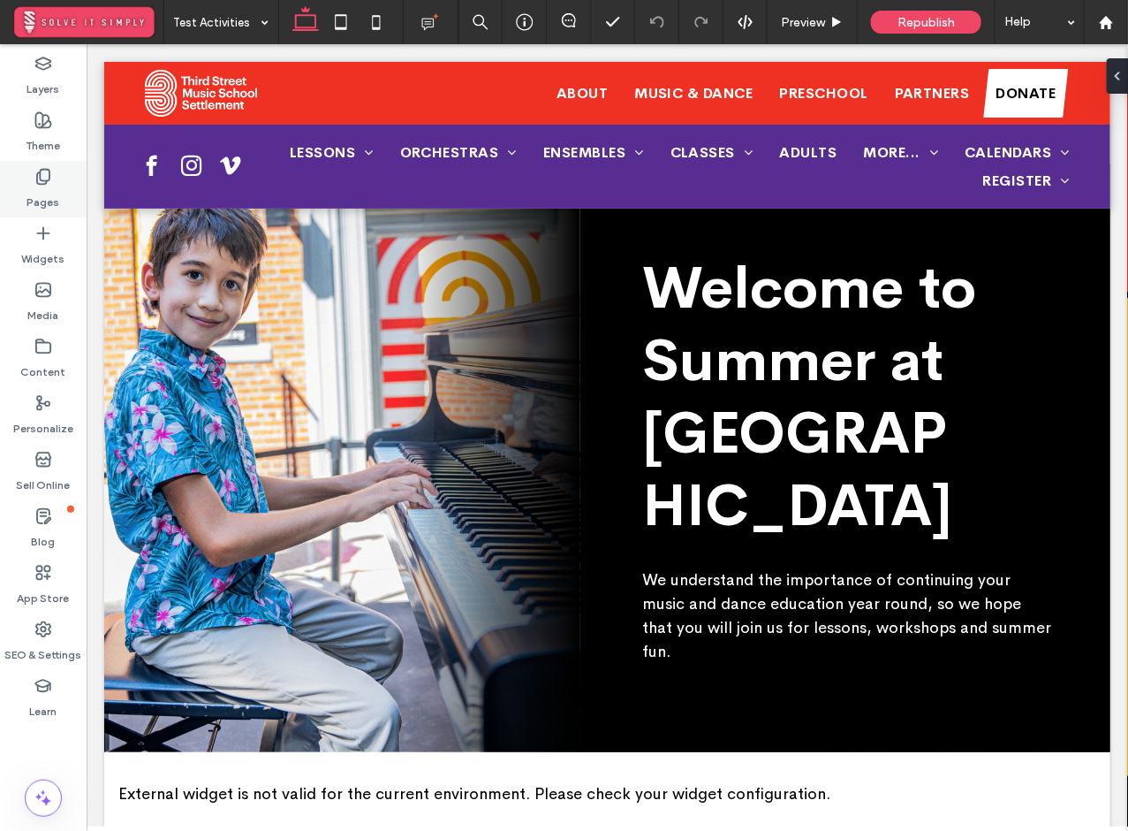
click at [48, 192] on label "Pages" at bounding box center [43, 198] width 33 height 25
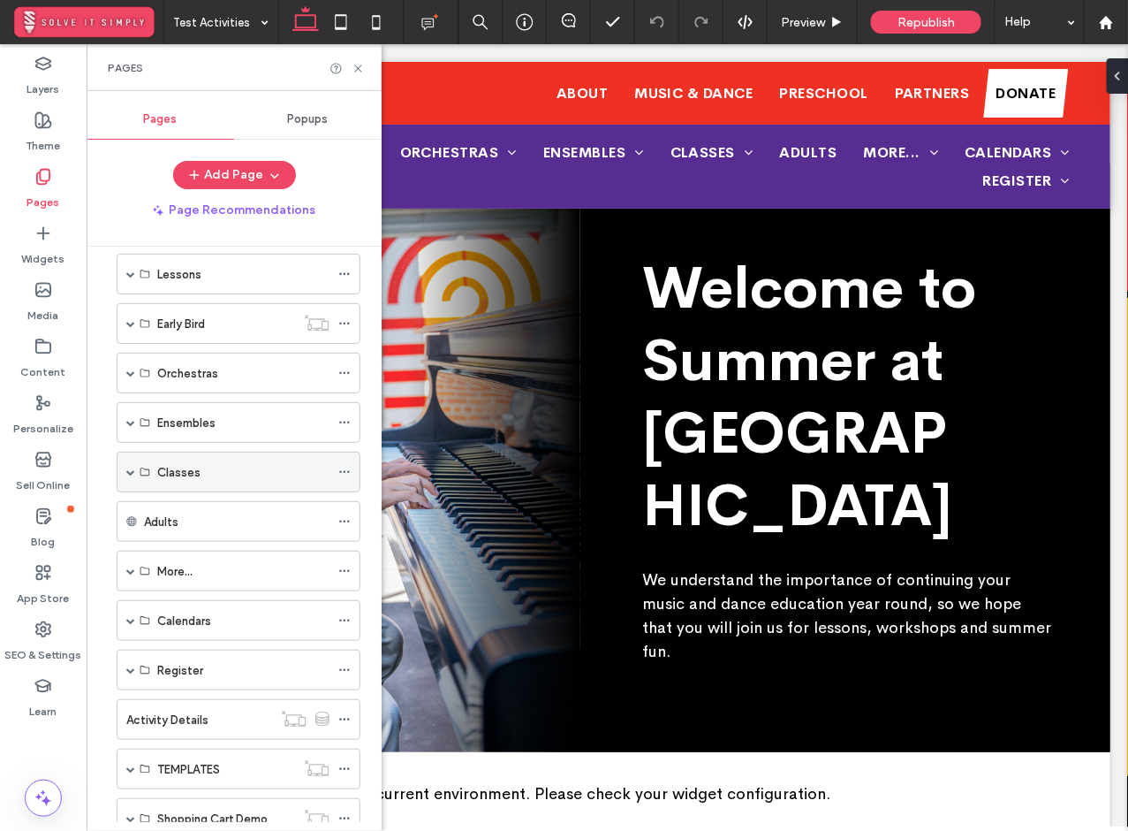
scroll to position [221, 0]
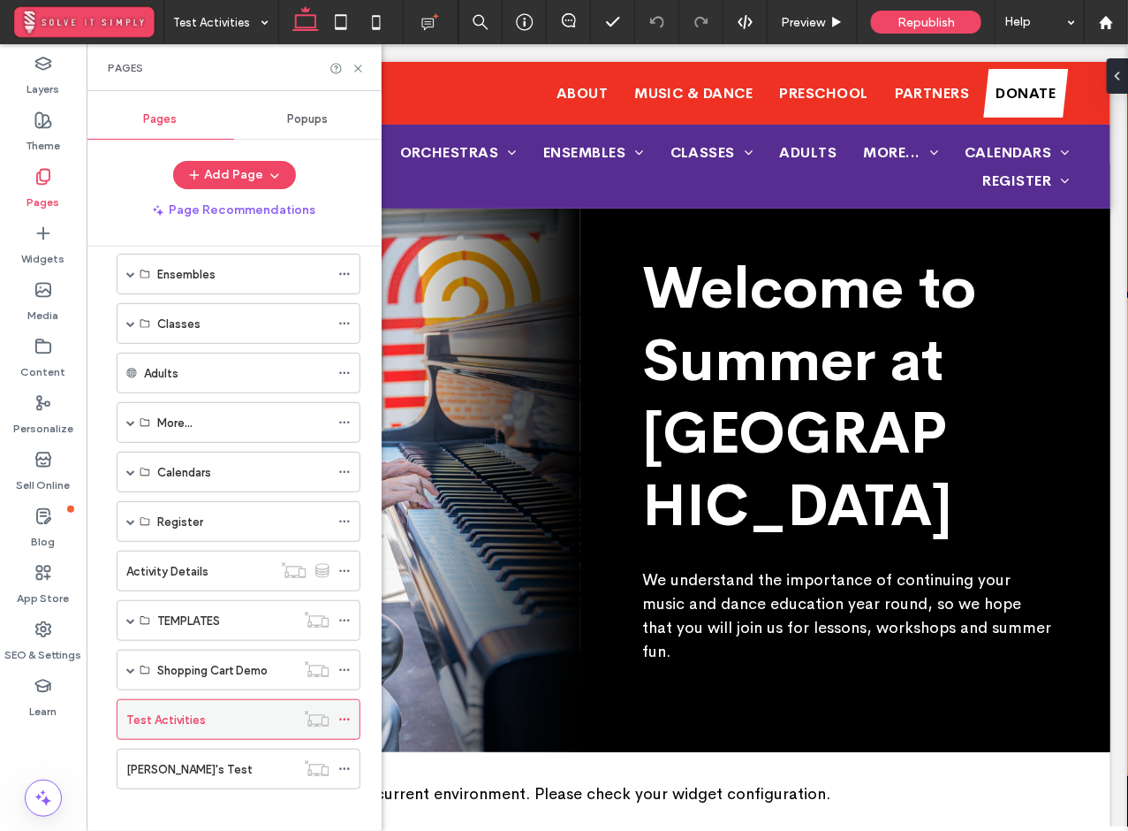
click at [345, 718] on use at bounding box center [344, 719] width 10 height 3
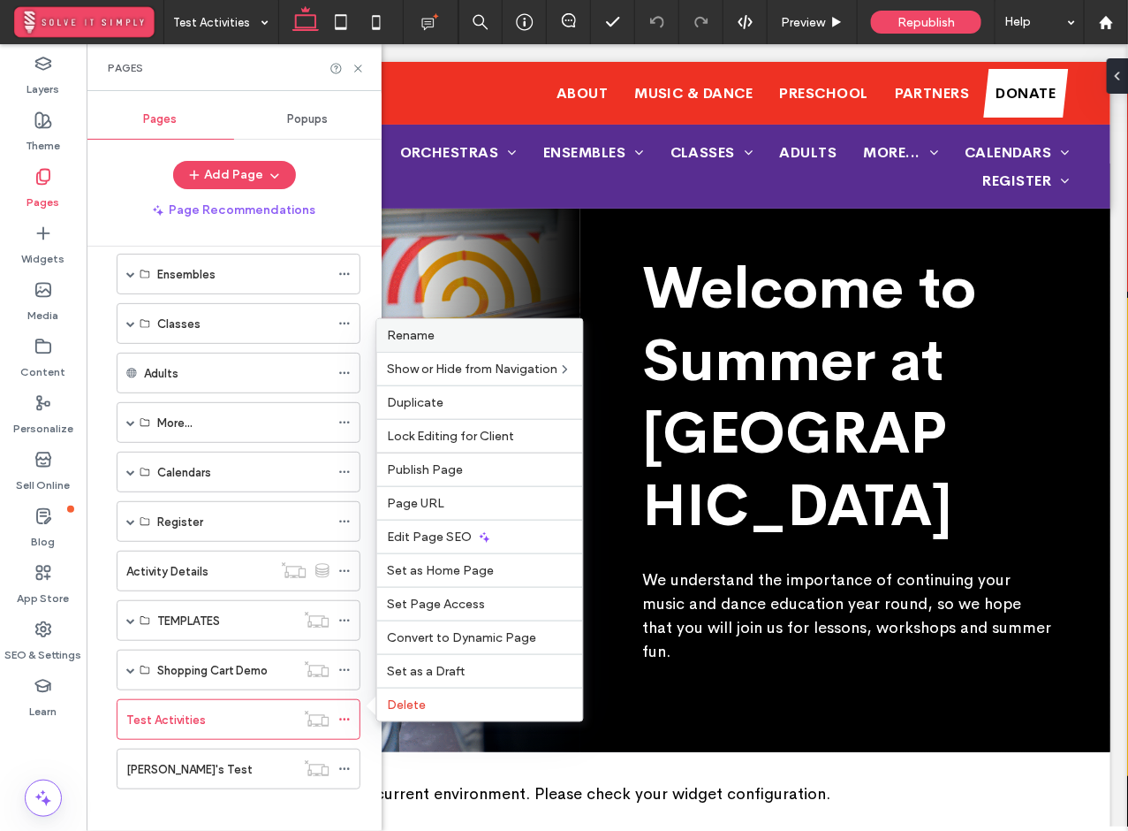
click at [491, 340] on label "Rename" at bounding box center [480, 335] width 185 height 15
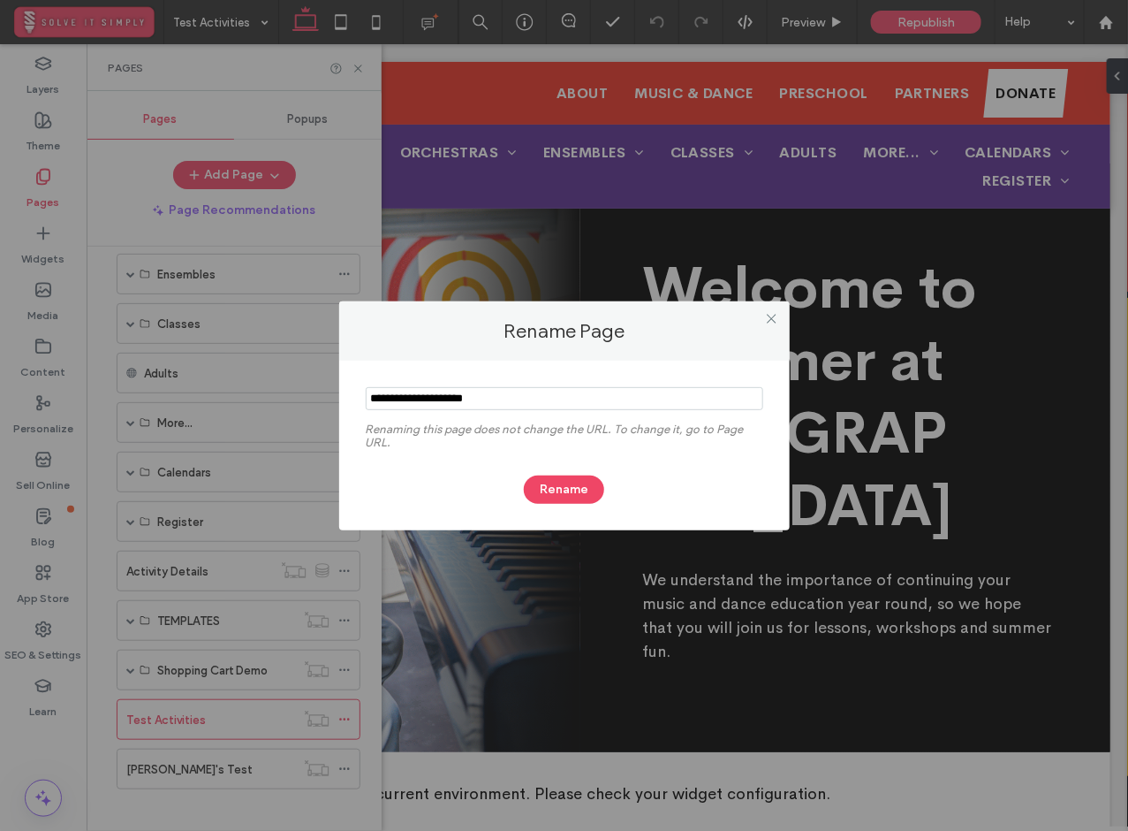
type input "**********"
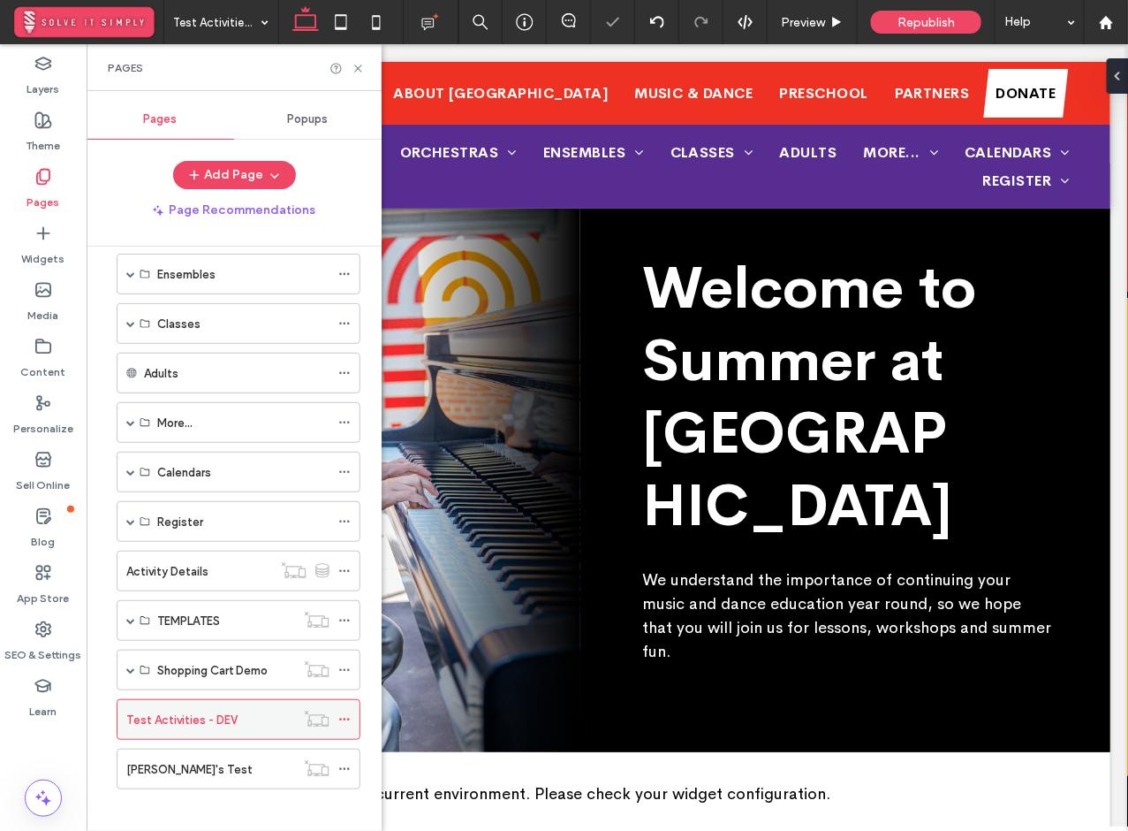
click at [344, 718] on use at bounding box center [344, 719] width 10 height 3
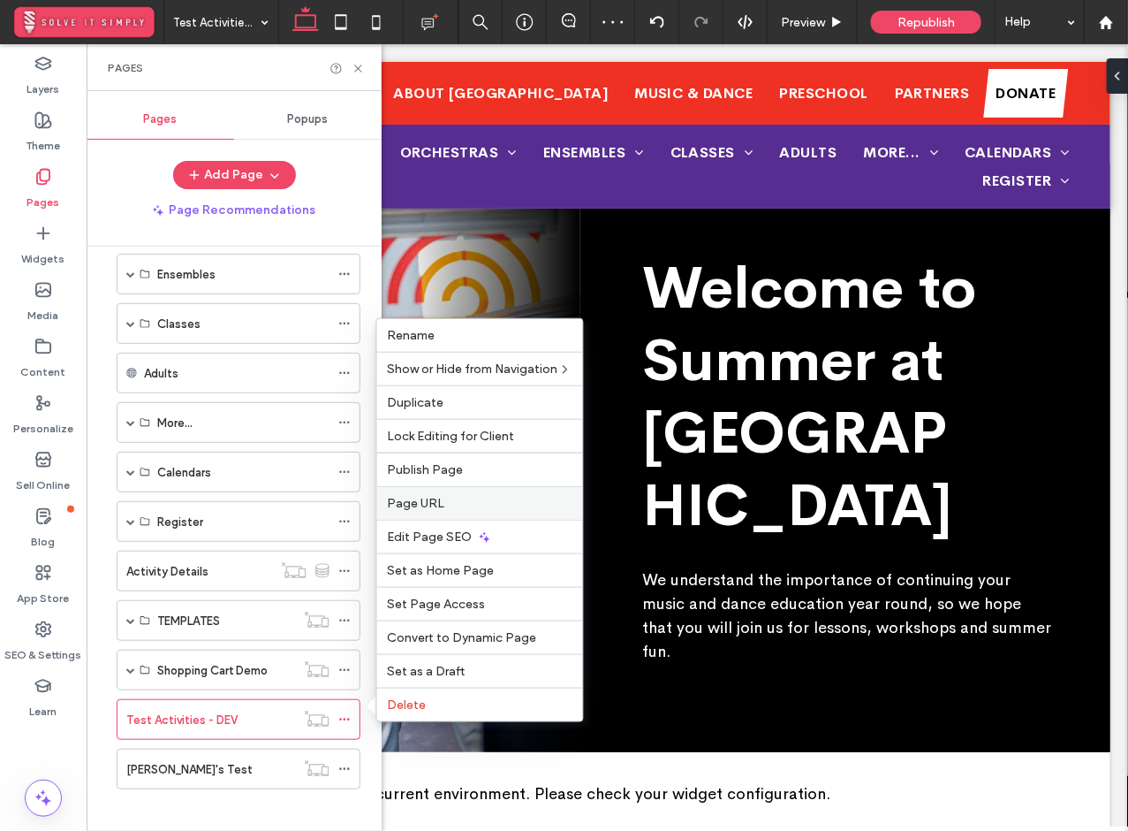
click at [540, 517] on div "Page URL" at bounding box center [480, 503] width 206 height 34
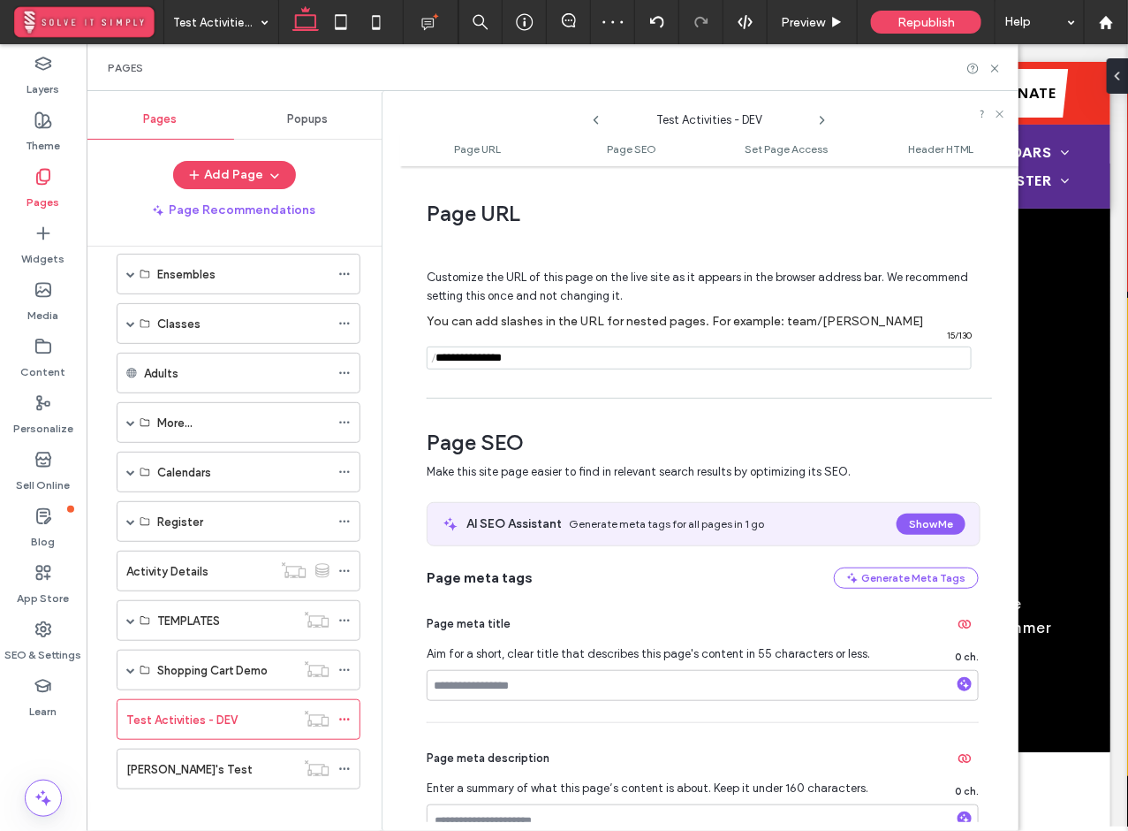
click at [619, 357] on input "notEmpty" at bounding box center [699, 357] width 545 height 23
type input "**********"
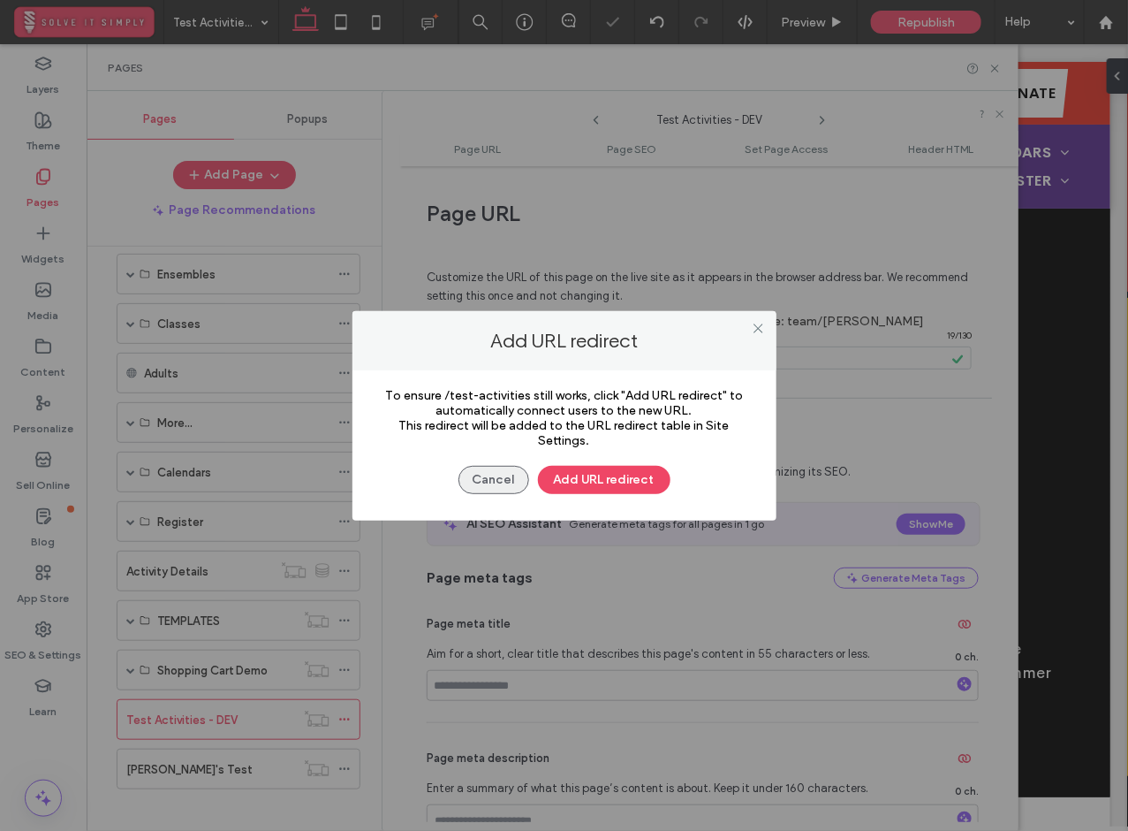
click at [474, 482] on button "Cancel" at bounding box center [494, 480] width 71 height 28
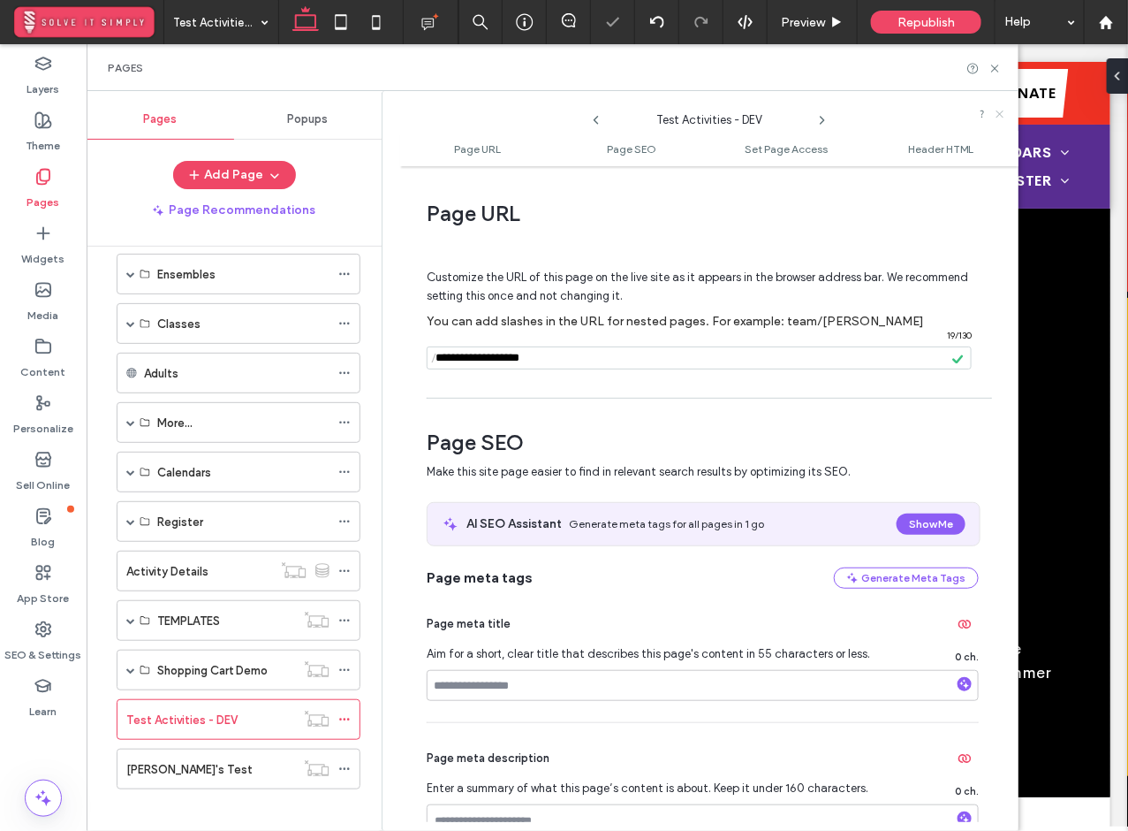
drag, startPoint x: 996, startPoint y: 112, endPoint x: 914, endPoint y: 48, distance: 103.8
click at [996, 112] on icon at bounding box center [1000, 114] width 11 height 11
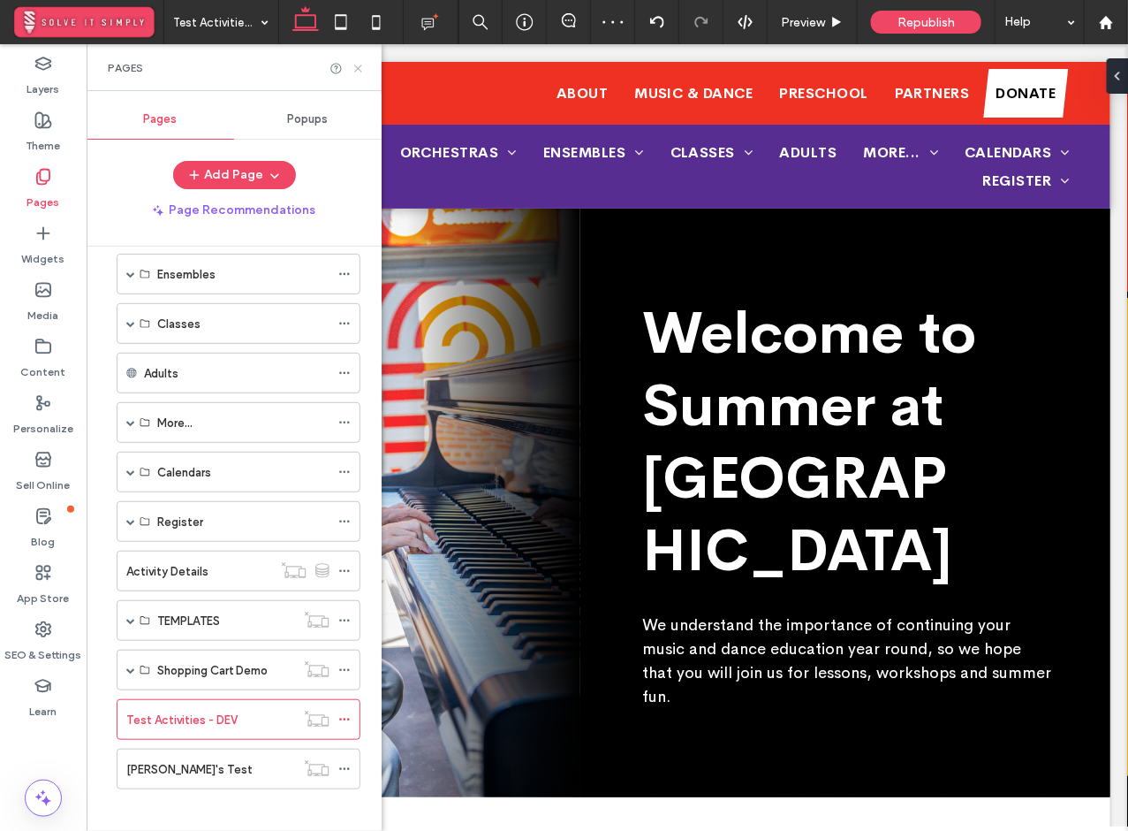
click at [356, 69] on use at bounding box center [357, 67] width 7 height 7
